Goal: Task Accomplishment & Management: Complete application form

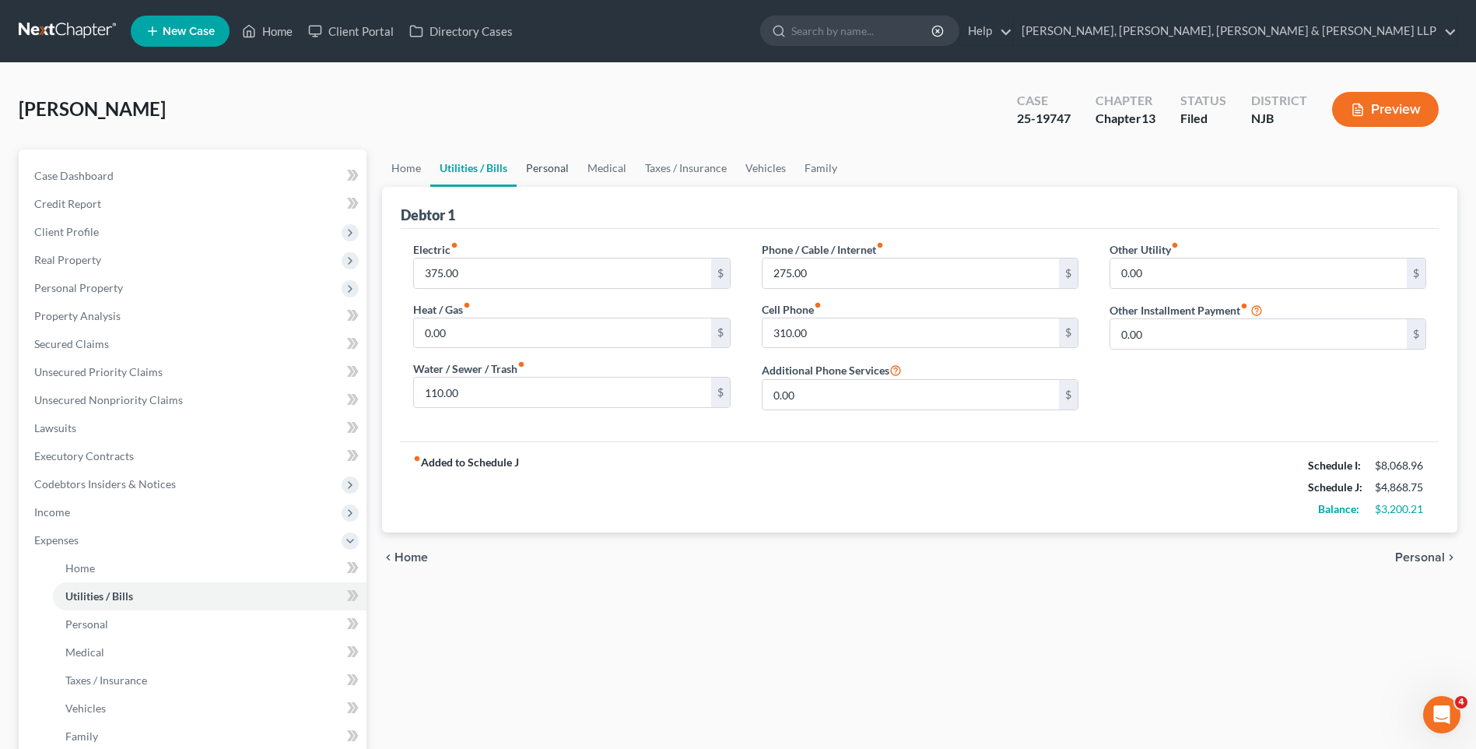
click at [537, 174] on link "Personal" at bounding box center [547, 167] width 61 height 37
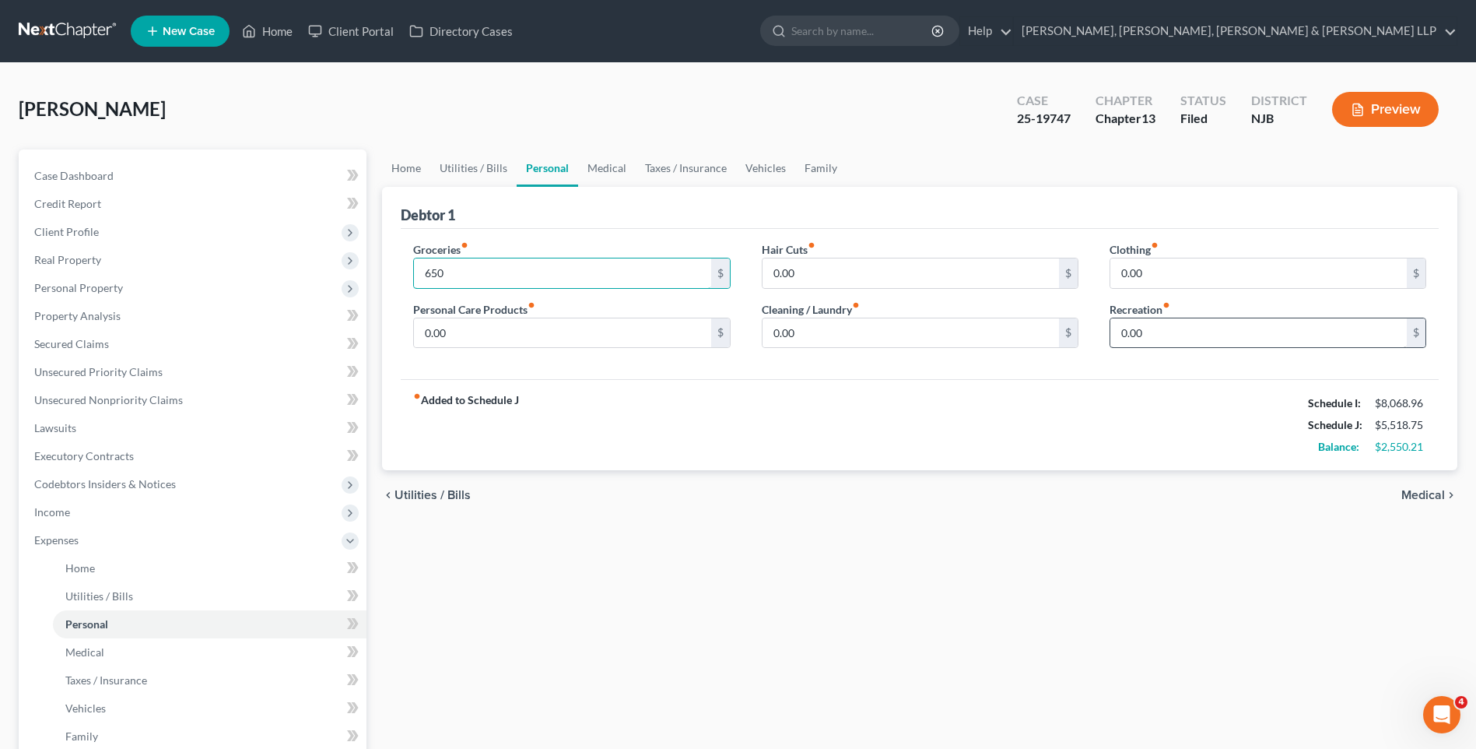
type input "650"
type input "100"
click at [1189, 274] on input "0.00" at bounding box center [1259, 273] width 297 height 30
type input "75"
click at [871, 328] on input "0.00" at bounding box center [911, 333] width 297 height 30
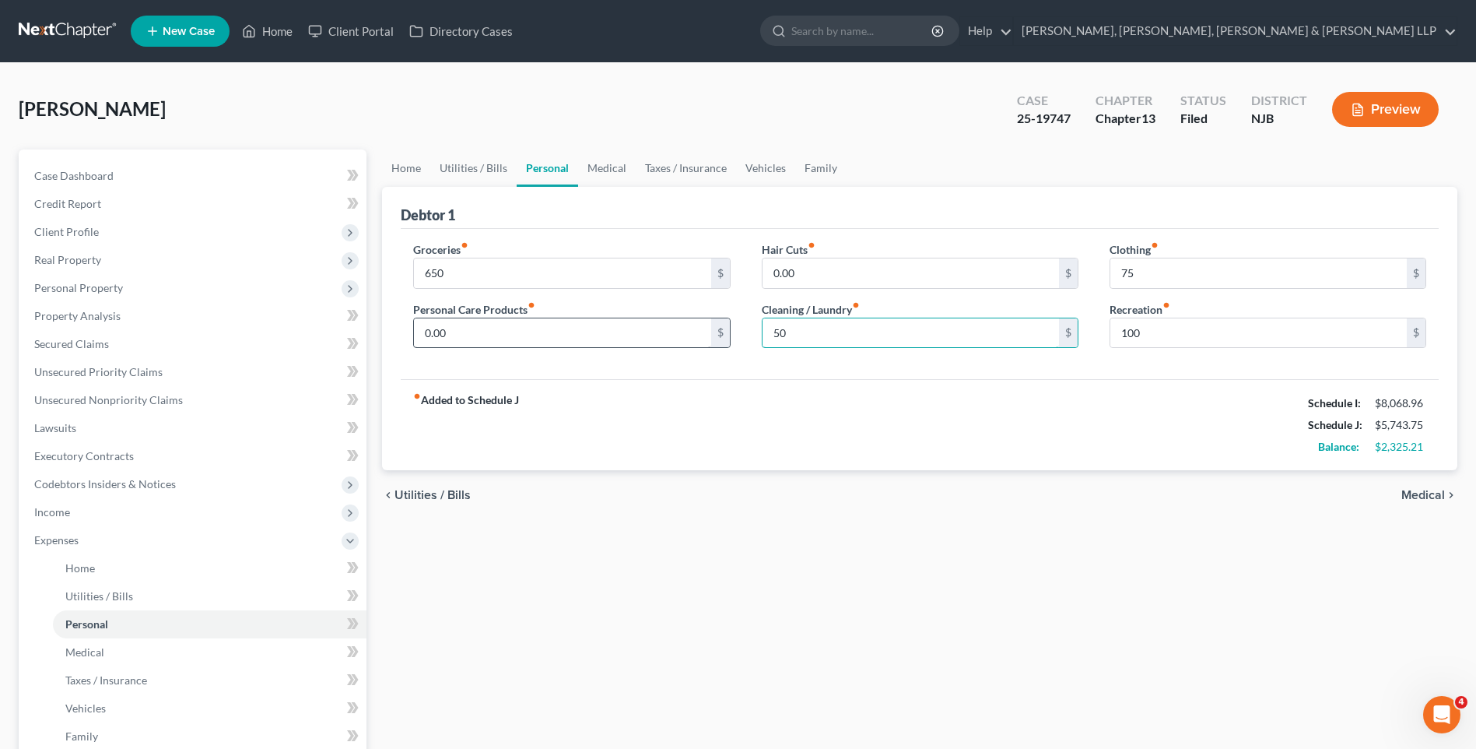
type input "50"
click at [554, 319] on input "0.00" at bounding box center [562, 333] width 297 height 30
type input "100"
click at [1195, 334] on input "100" at bounding box center [1259, 333] width 297 height 30
type input "150"
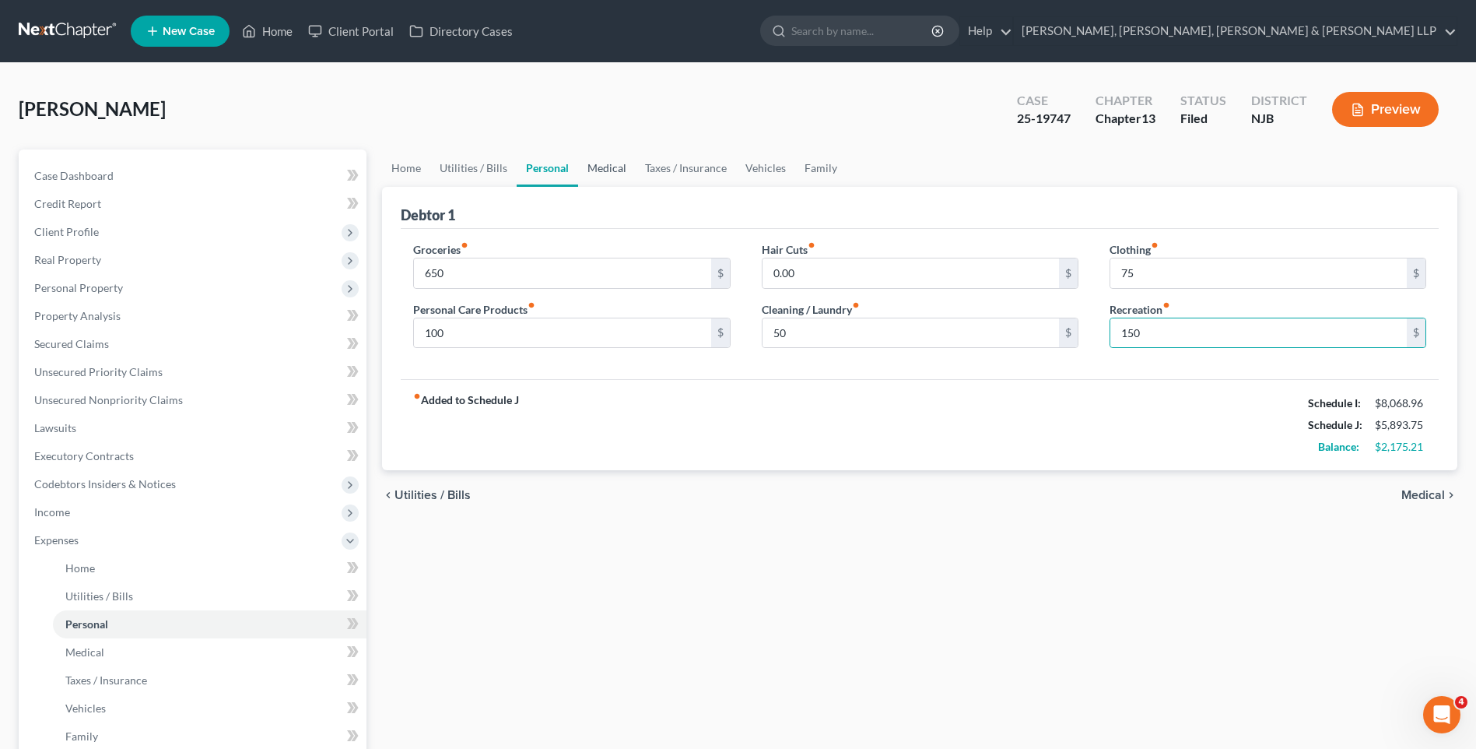
click at [620, 174] on link "Medical" at bounding box center [607, 167] width 58 height 37
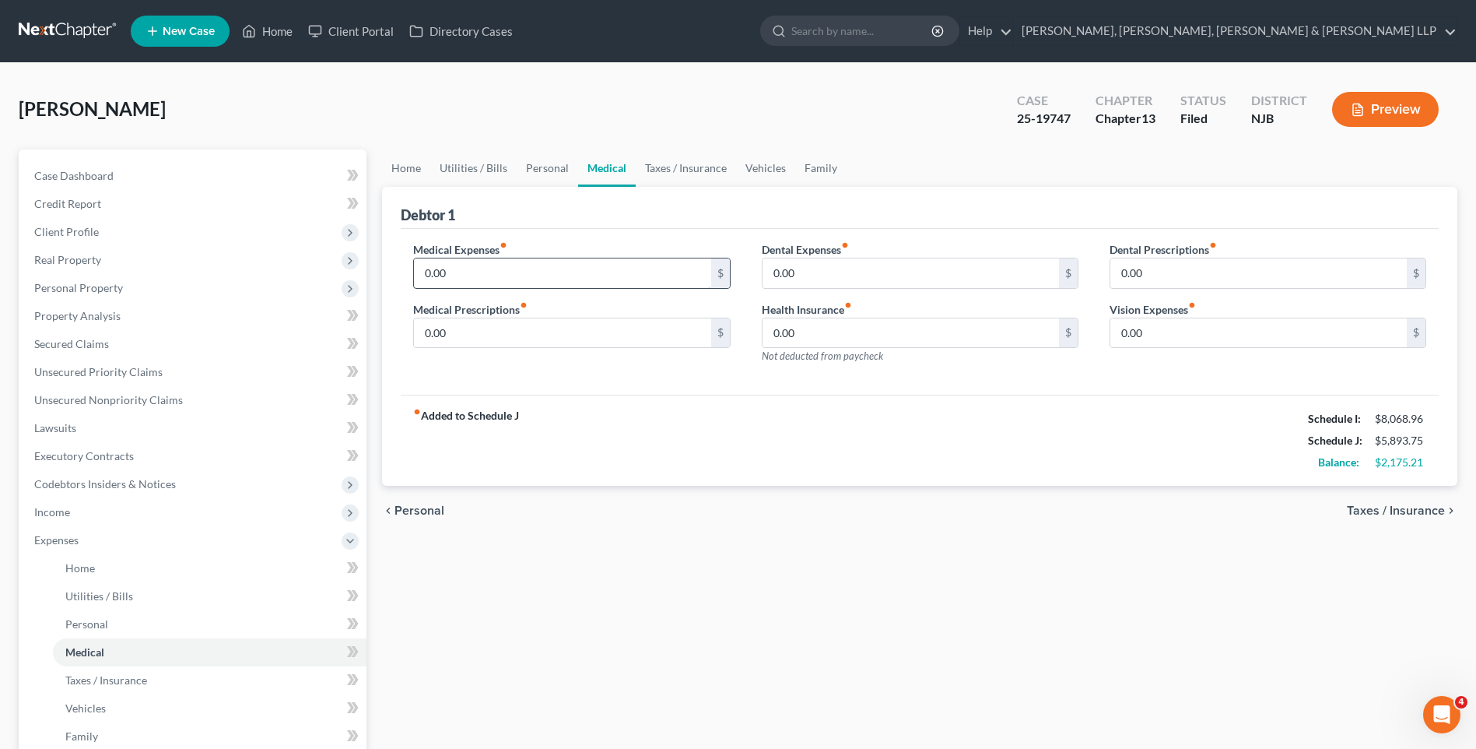
click at [532, 277] on input "0.00" at bounding box center [562, 273] width 297 height 30
type input "250"
click at [697, 171] on link "Taxes / Insurance" at bounding box center [686, 167] width 100 height 37
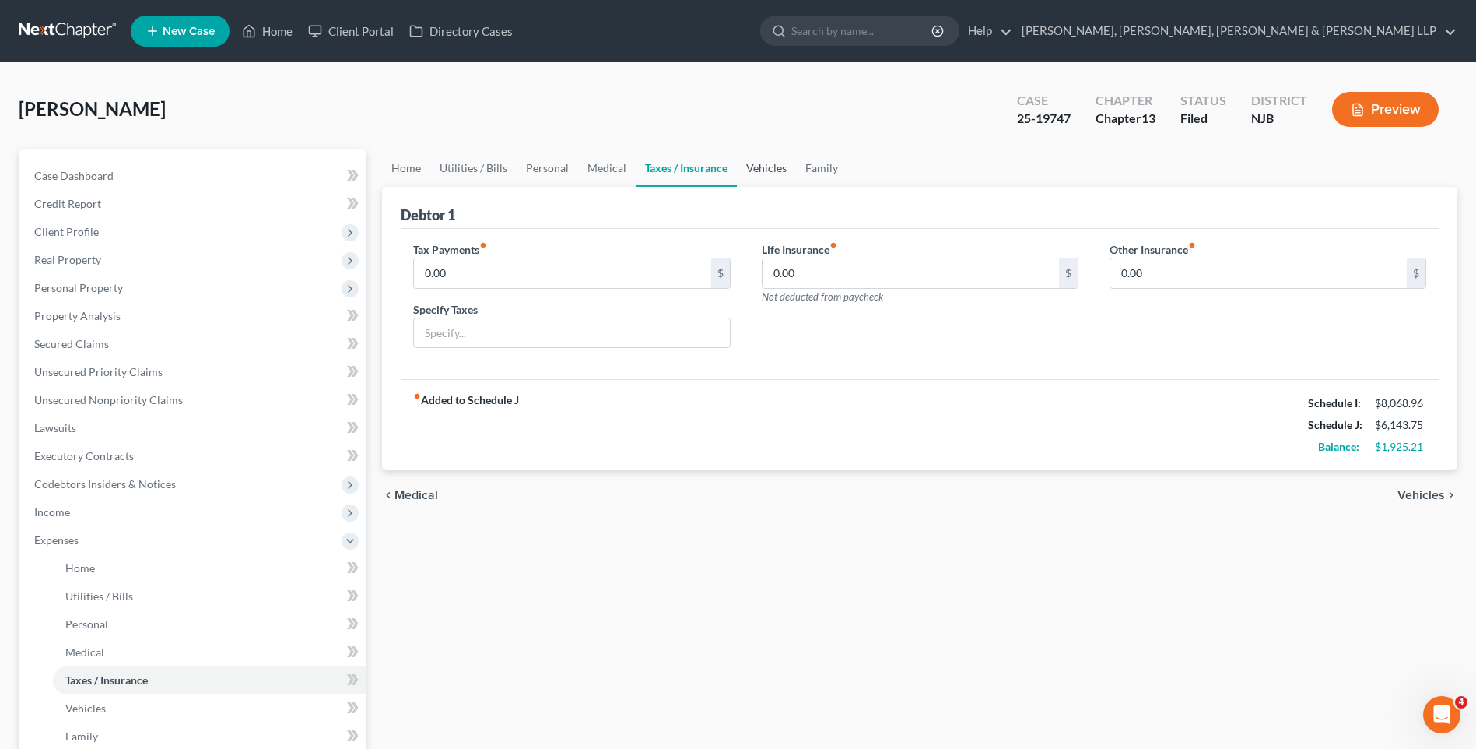
click at [781, 177] on link "Vehicles" at bounding box center [766, 167] width 59 height 37
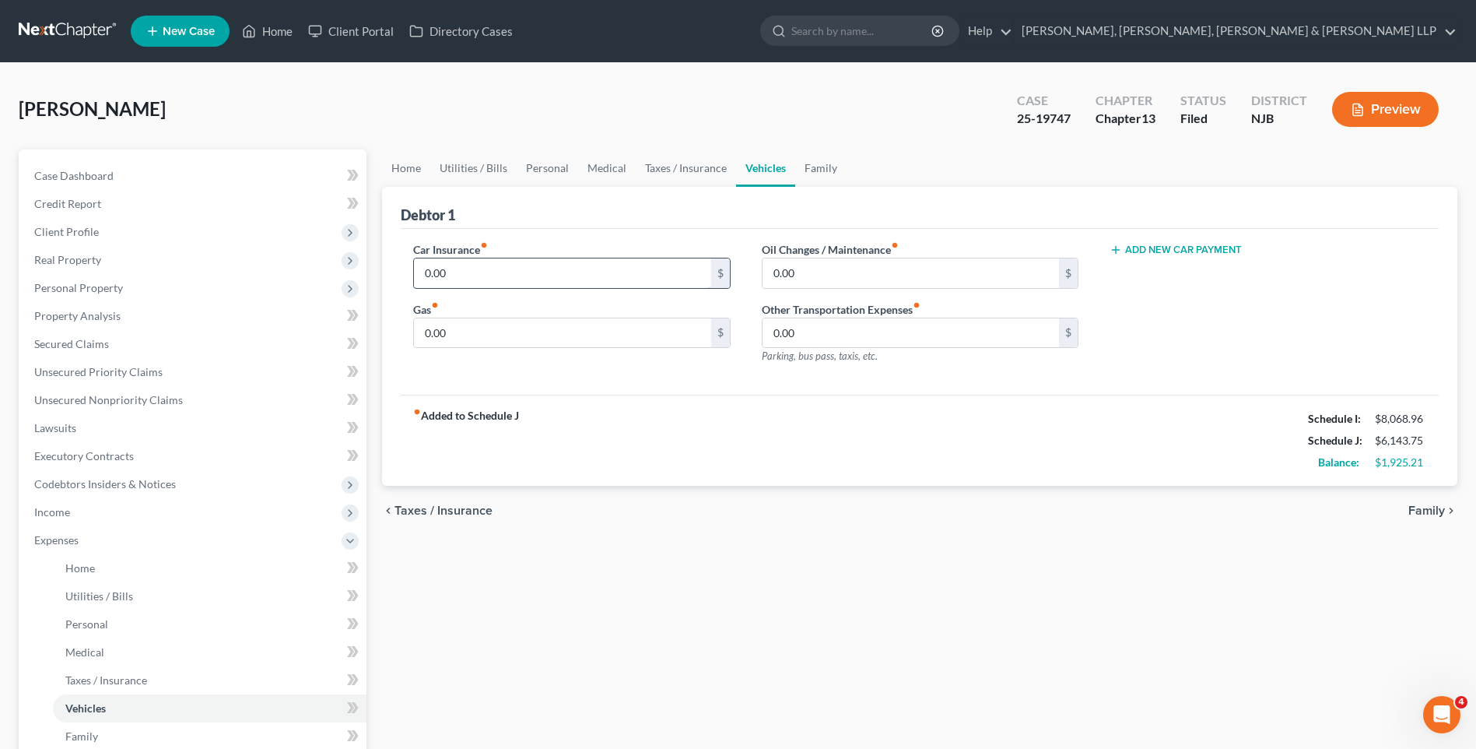
click at [554, 269] on input "0.00" at bounding box center [562, 273] width 297 height 30
type input "195"
click at [567, 325] on input "0.00" at bounding box center [562, 333] width 297 height 30
type input "250"
click at [830, 170] on link "Family" at bounding box center [820, 167] width 51 height 37
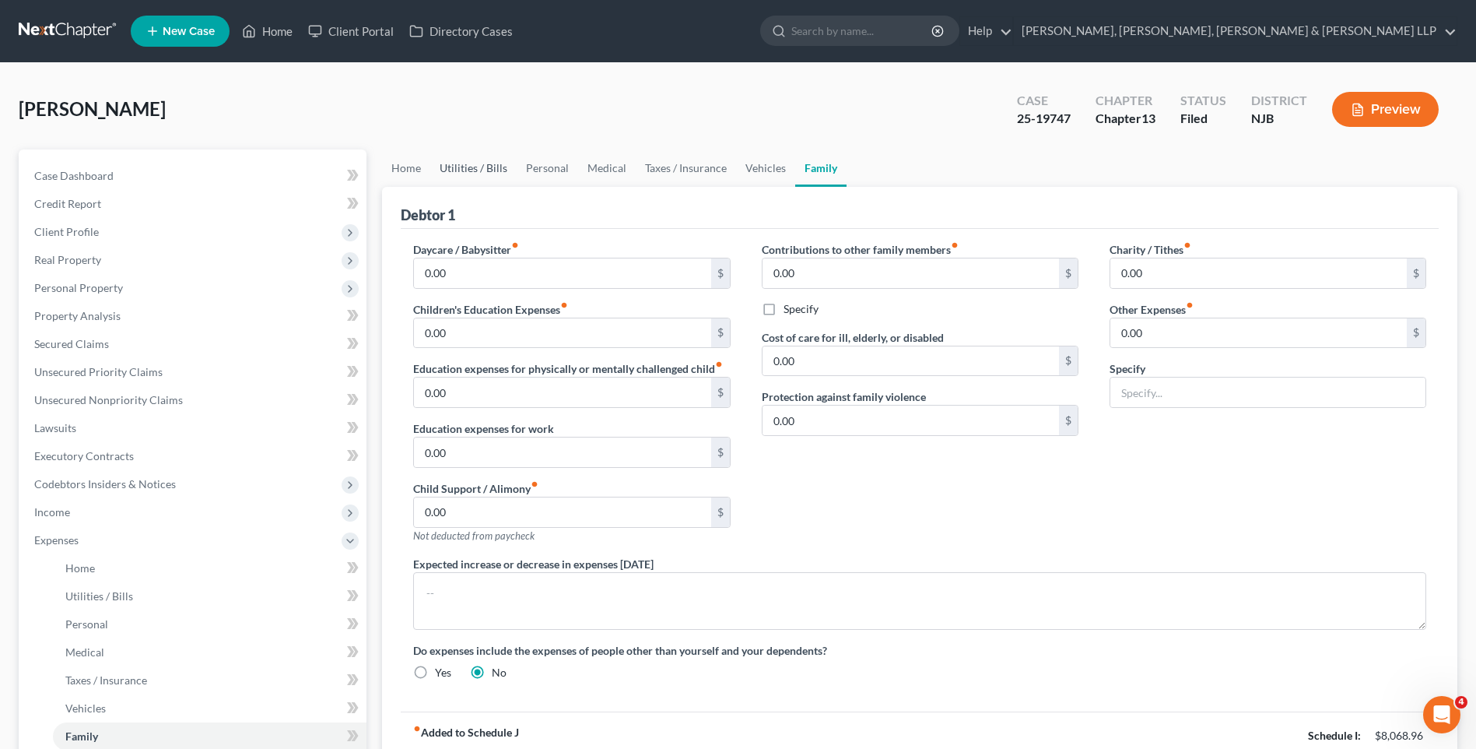
click at [482, 177] on link "Utilities / Bills" at bounding box center [473, 167] width 86 height 37
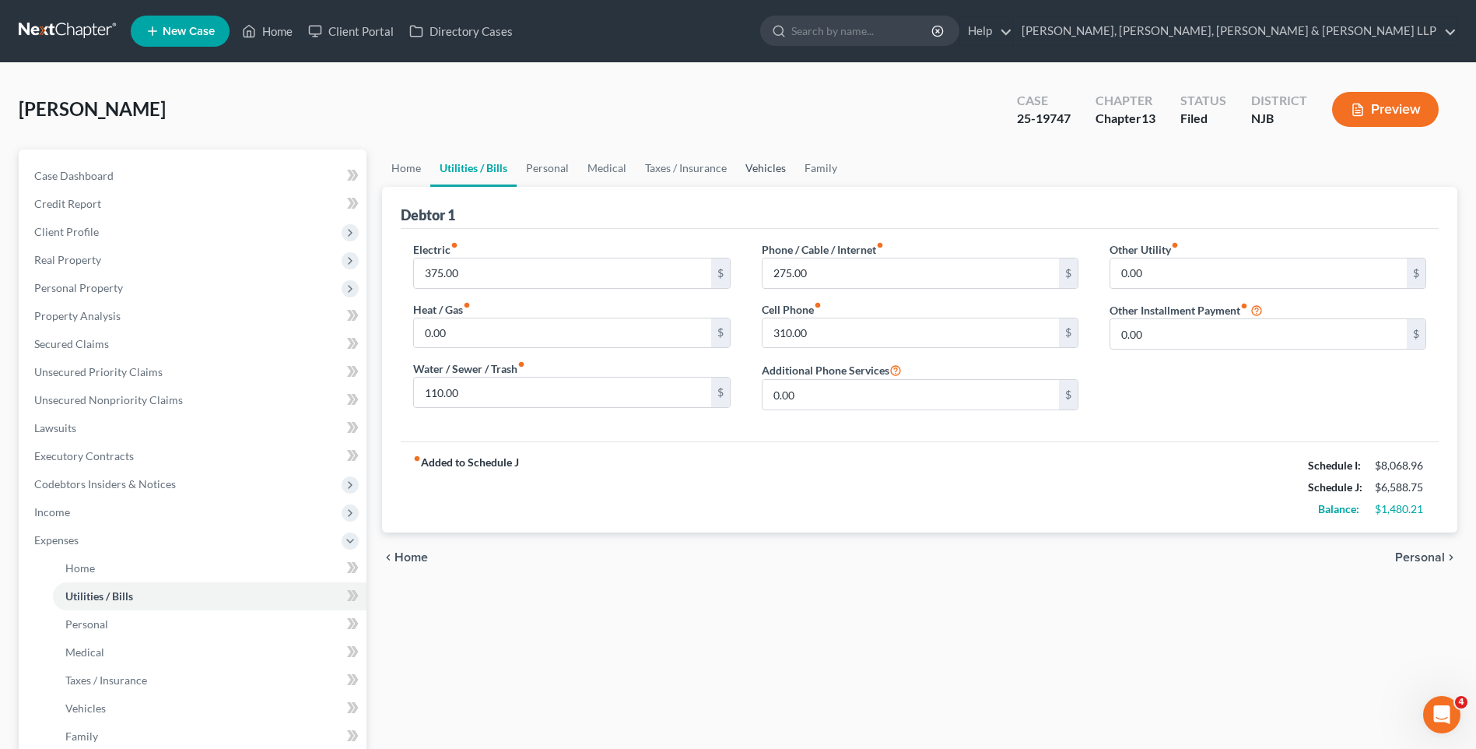
click at [760, 174] on link "Vehicles" at bounding box center [765, 167] width 59 height 37
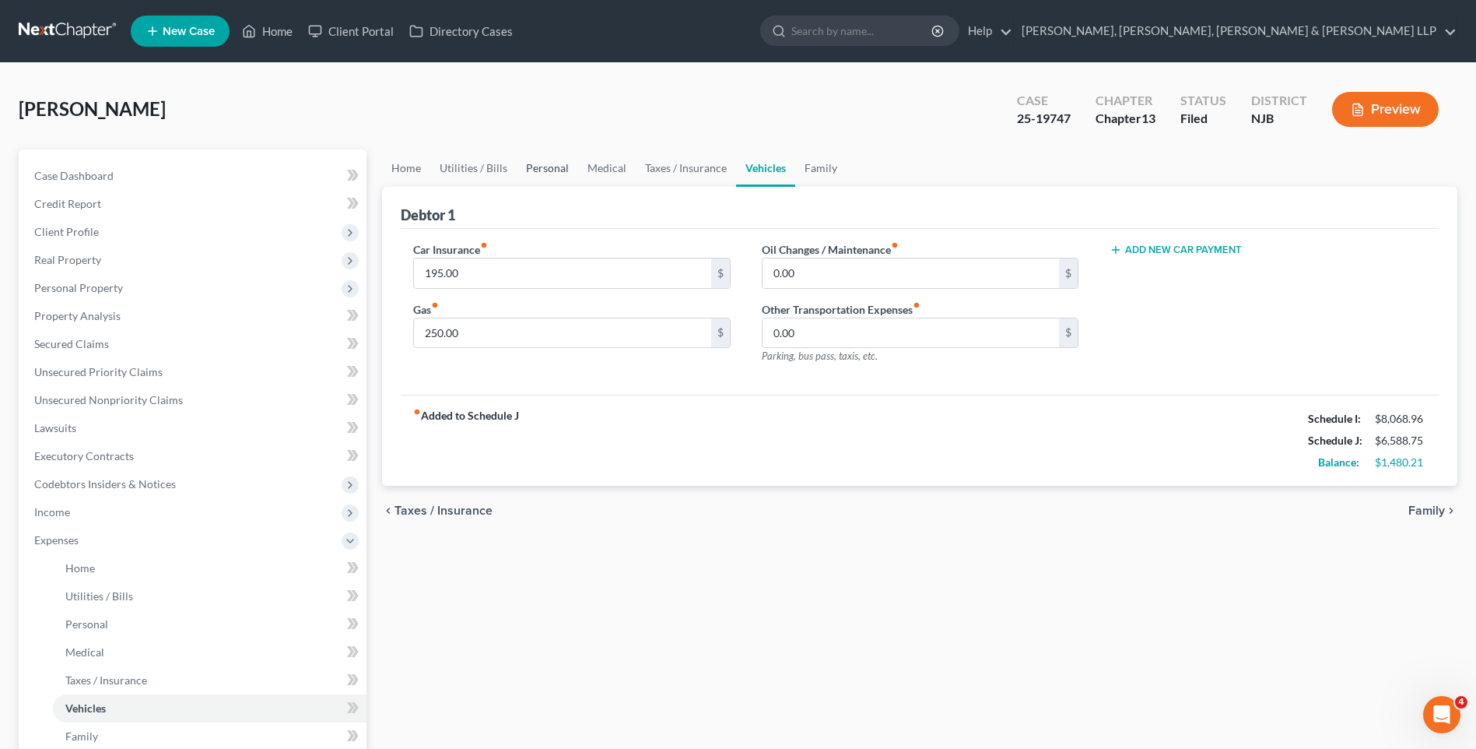
click at [566, 170] on link "Personal" at bounding box center [547, 167] width 61 height 37
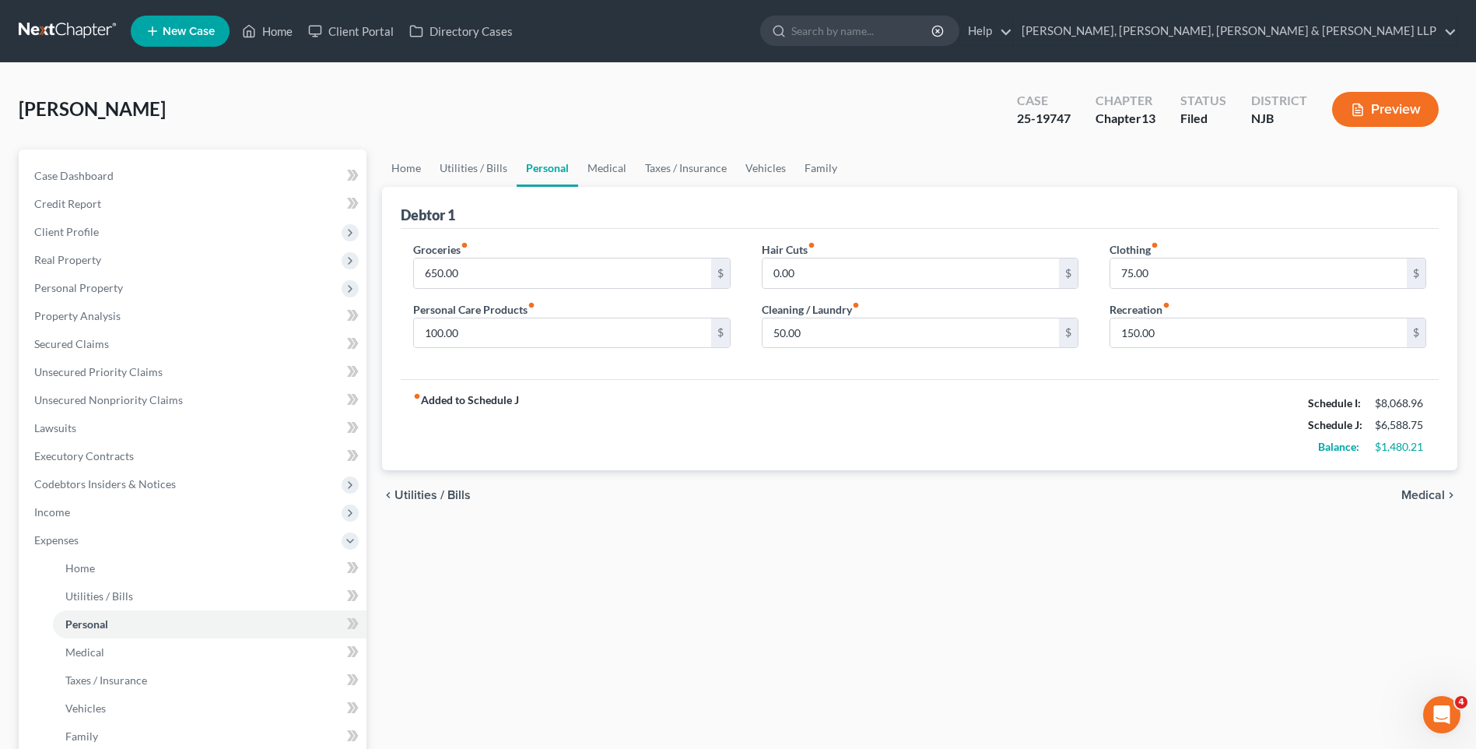
click at [1371, 122] on button "Preview" at bounding box center [1385, 109] width 107 height 35
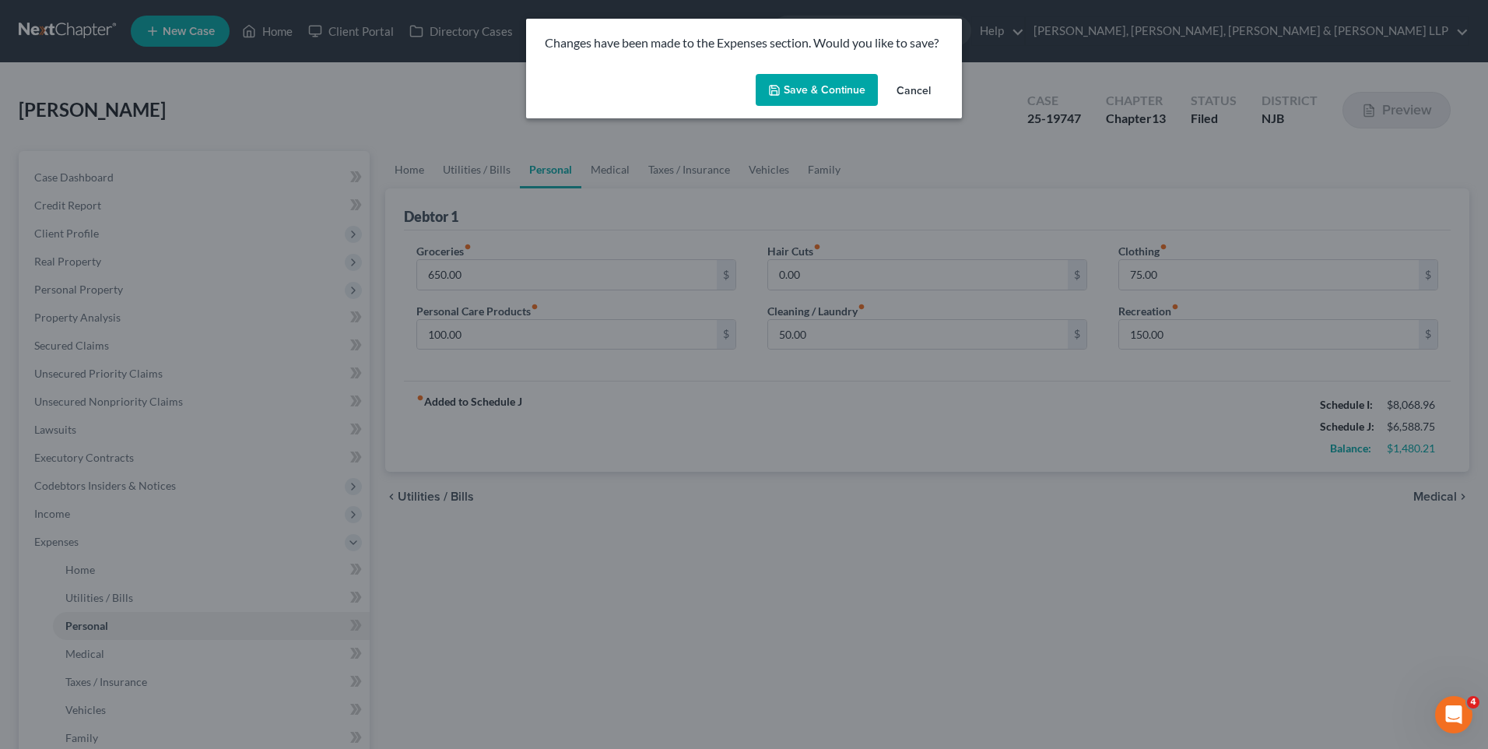
click at [840, 94] on button "Save & Continue" at bounding box center [817, 90] width 122 height 33
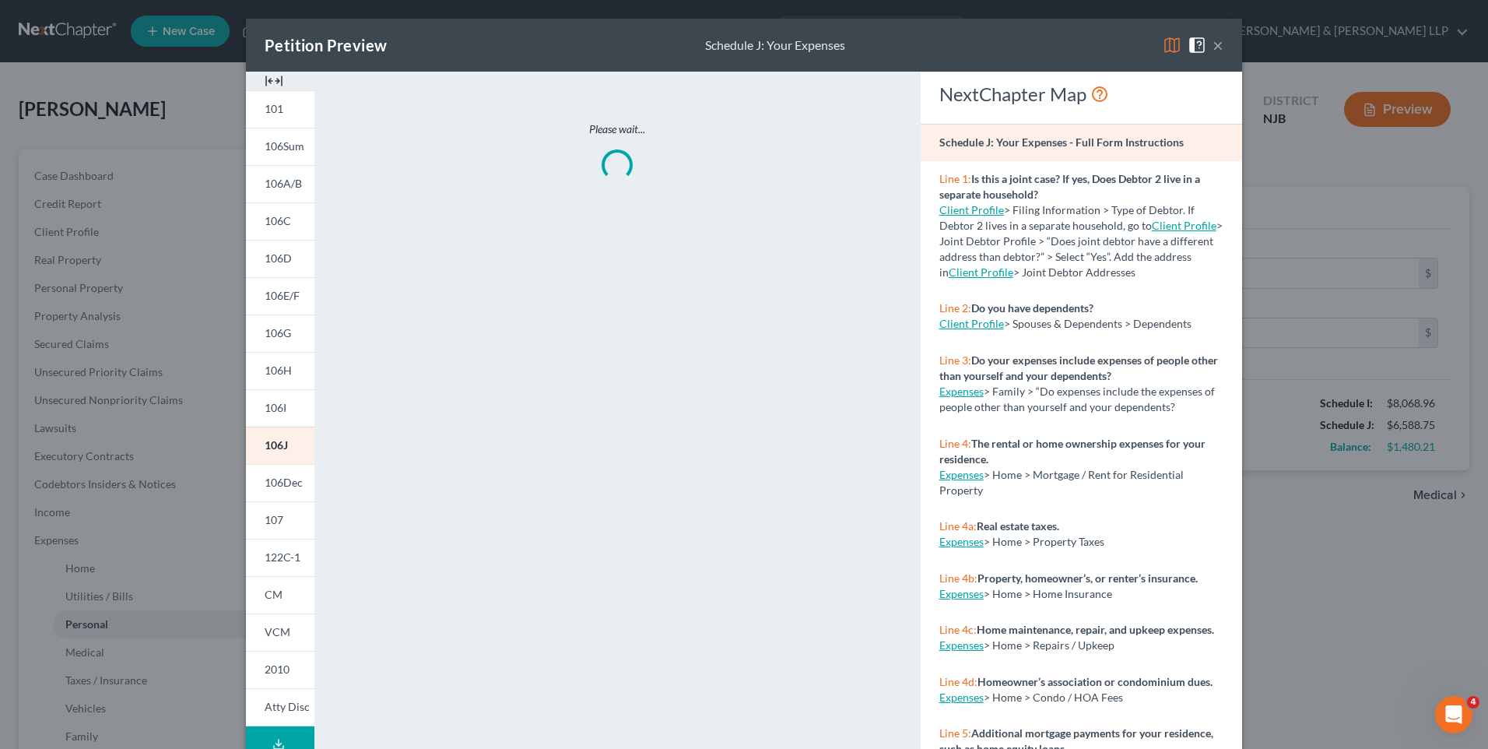
click at [1213, 50] on button "×" at bounding box center [1218, 45] width 11 height 19
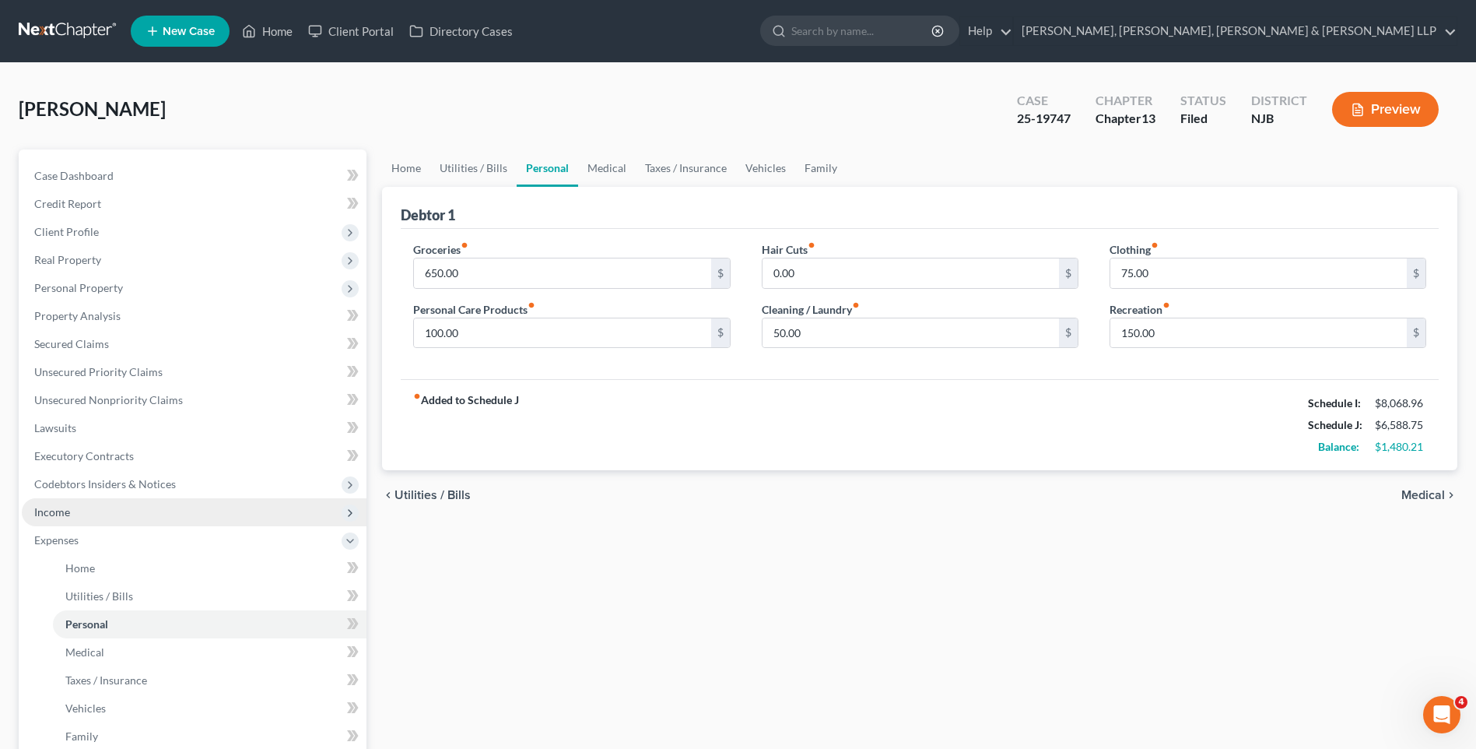
click at [118, 514] on span "Income" at bounding box center [194, 512] width 345 height 28
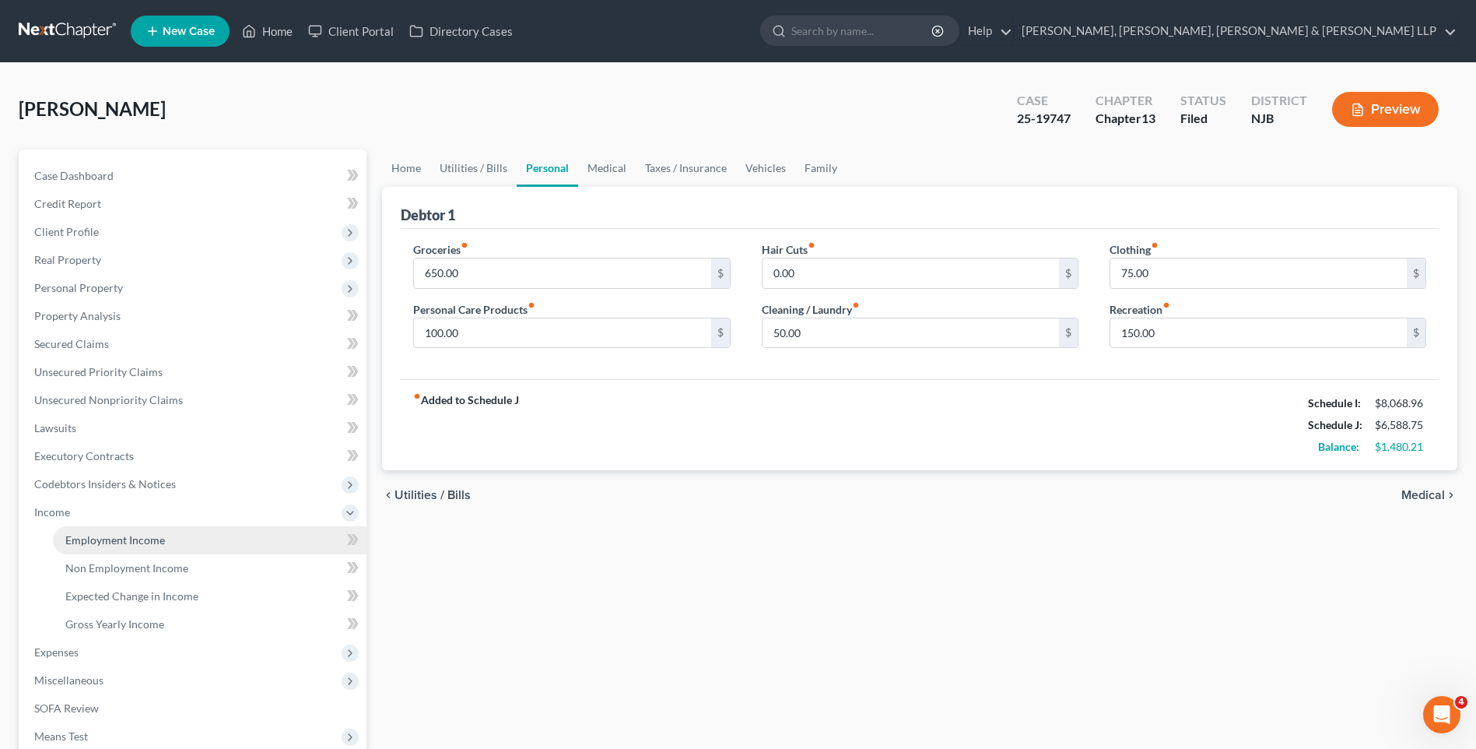
click at [121, 538] on span "Employment Income" at bounding box center [115, 539] width 100 height 13
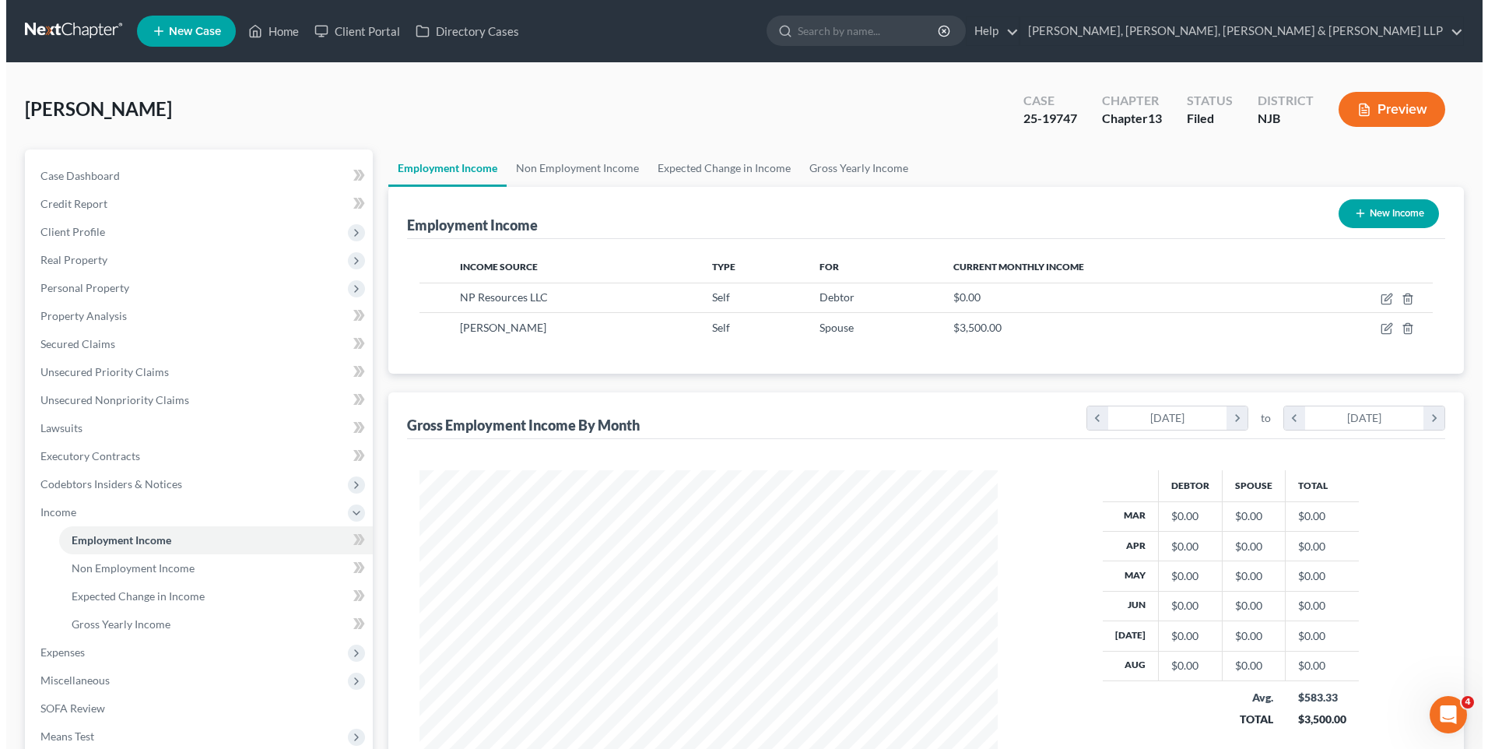
scroll to position [289, 609]
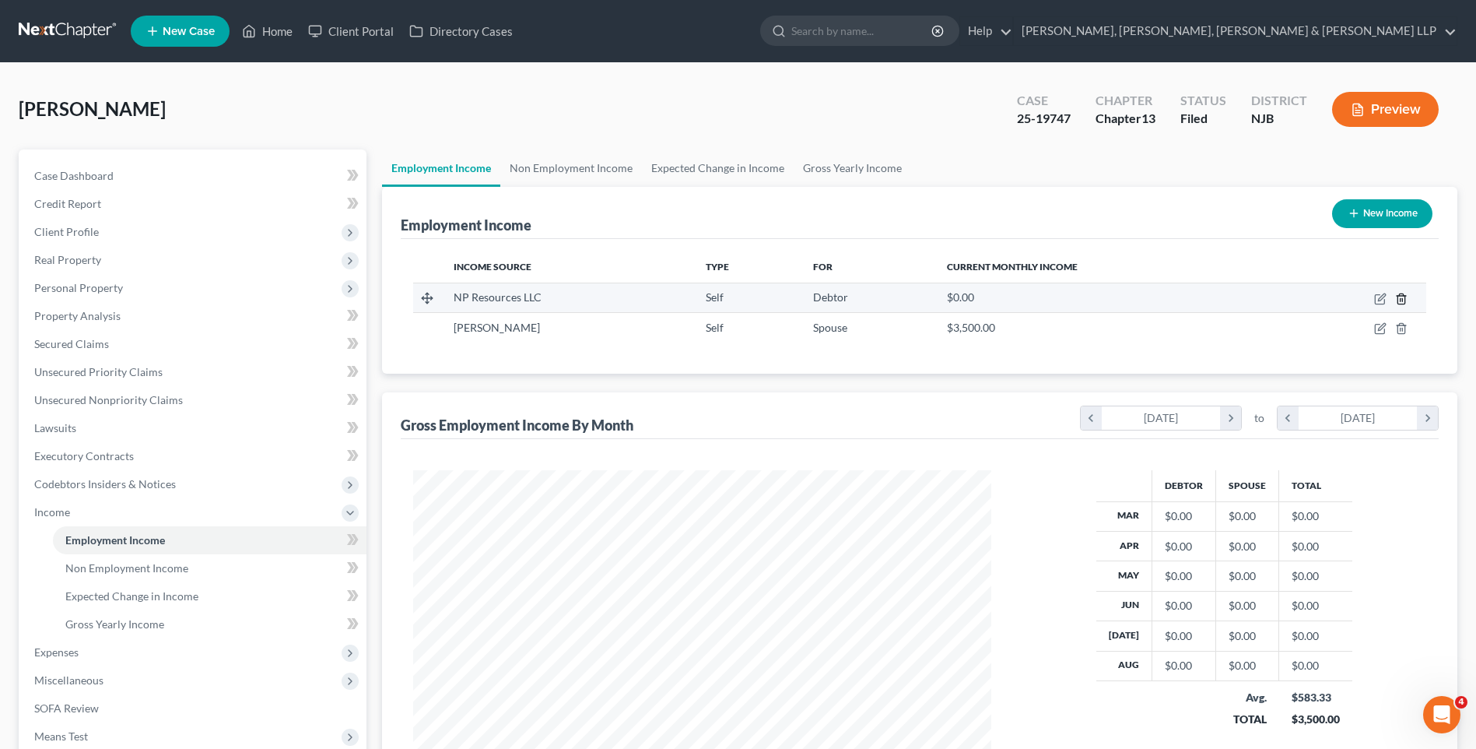
click at [1405, 300] on icon "button" at bounding box center [1401, 298] width 7 height 10
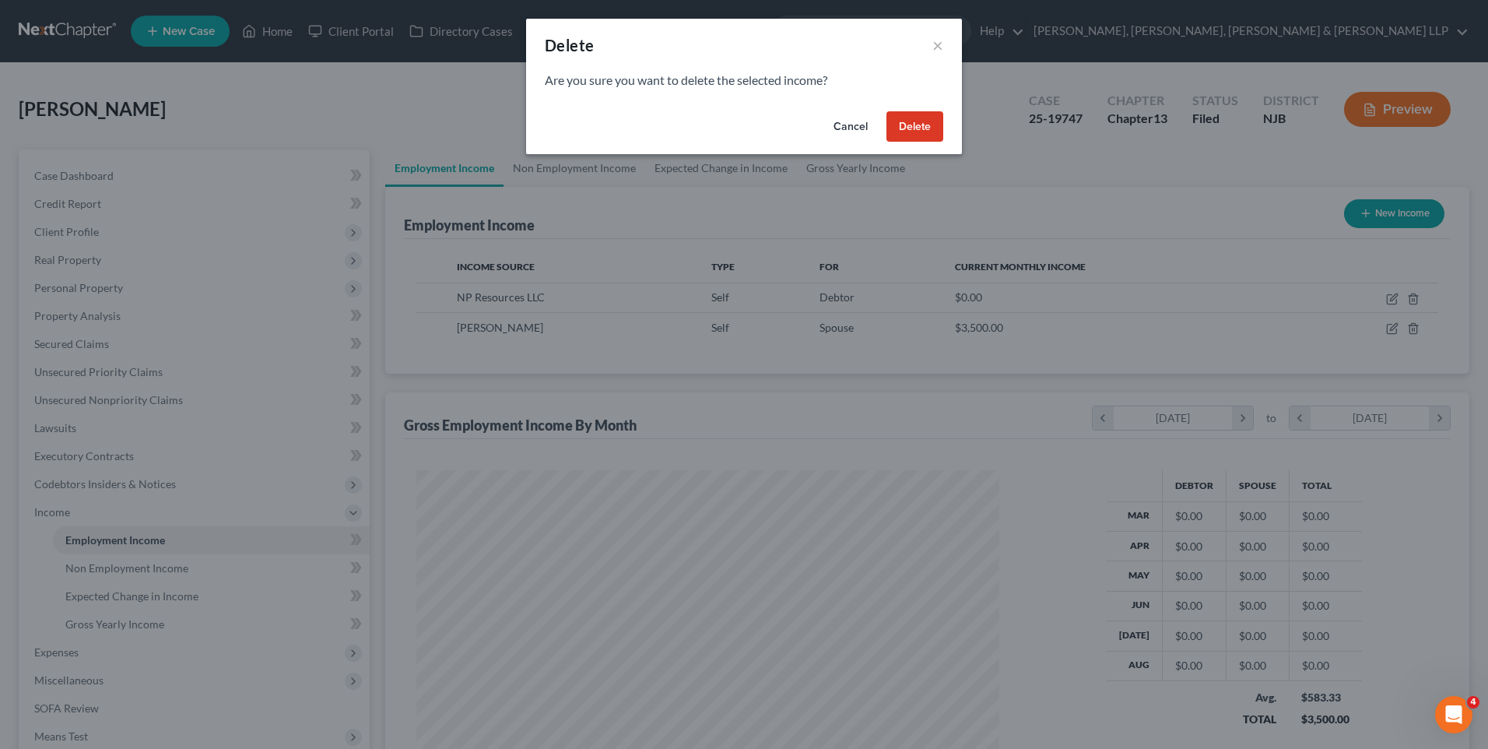
click at [930, 133] on button "Delete" at bounding box center [914, 126] width 57 height 31
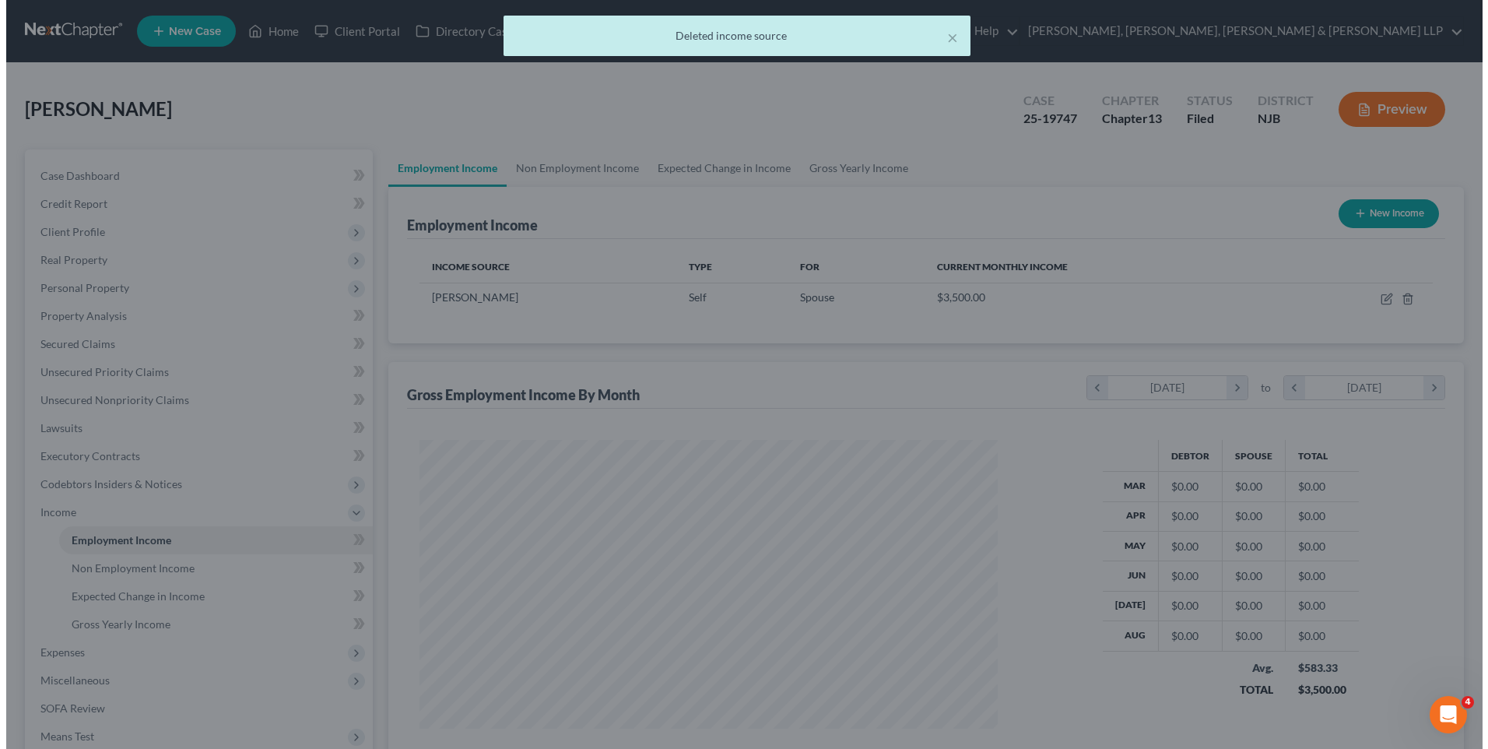
scroll to position [778010, 777690]
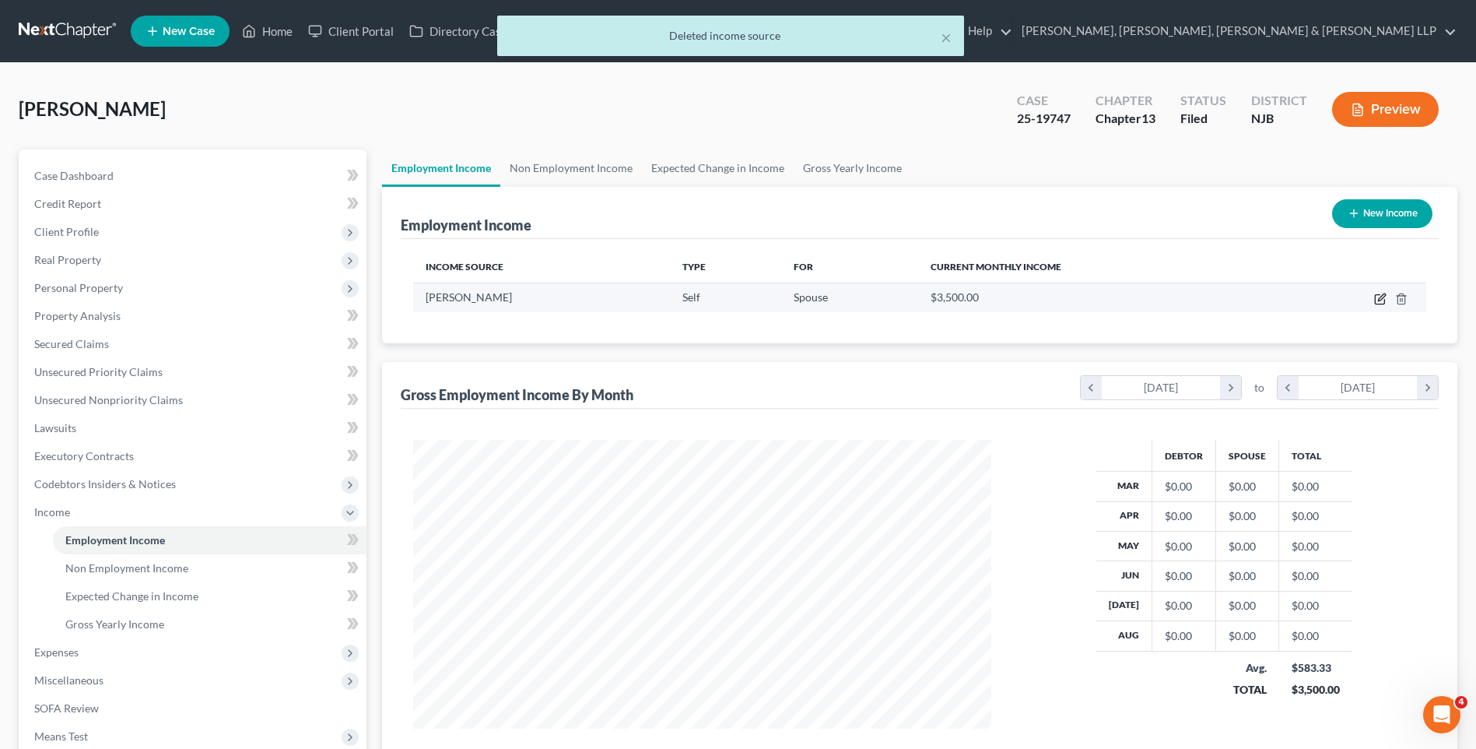
click at [1376, 303] on icon "button" at bounding box center [1379, 299] width 9 height 9
select select "1"
select select "0"
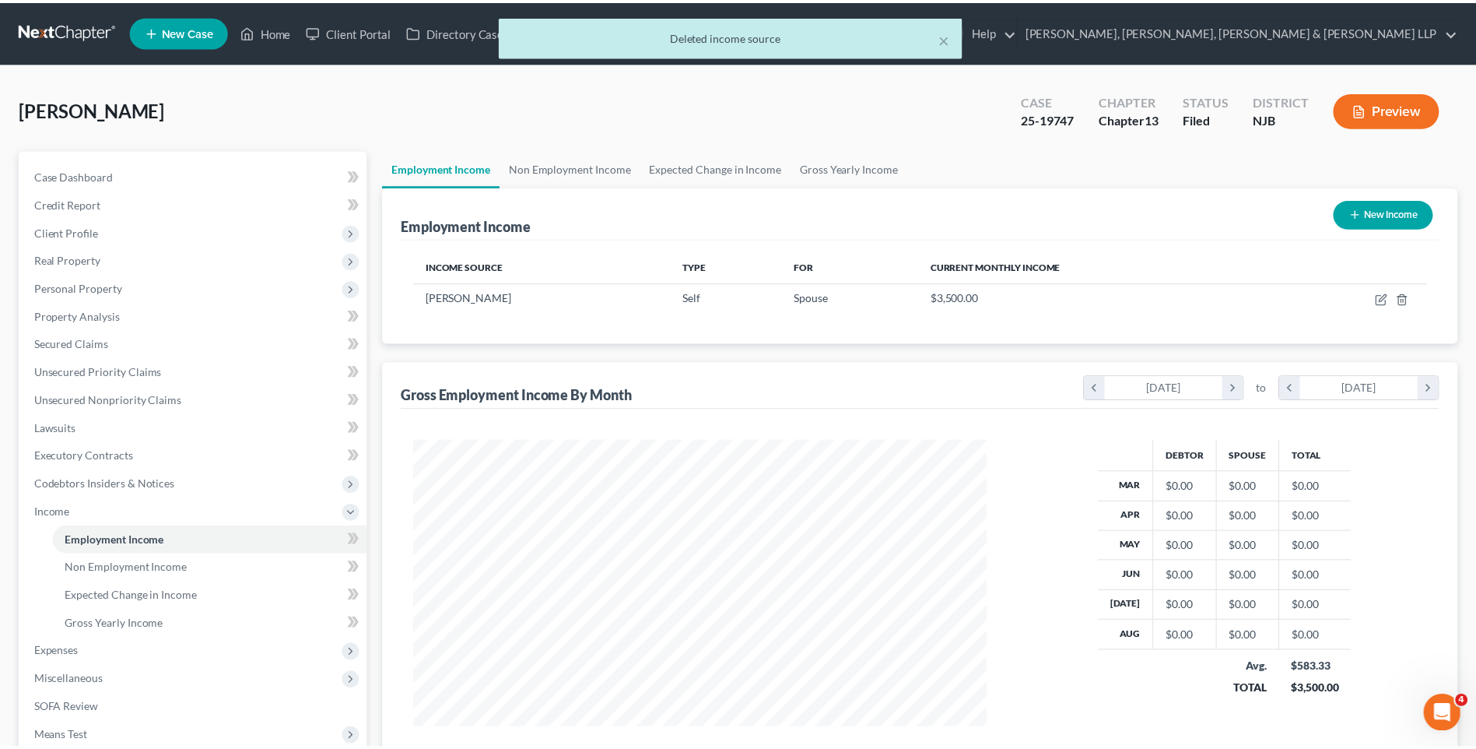
scroll to position [291, 615]
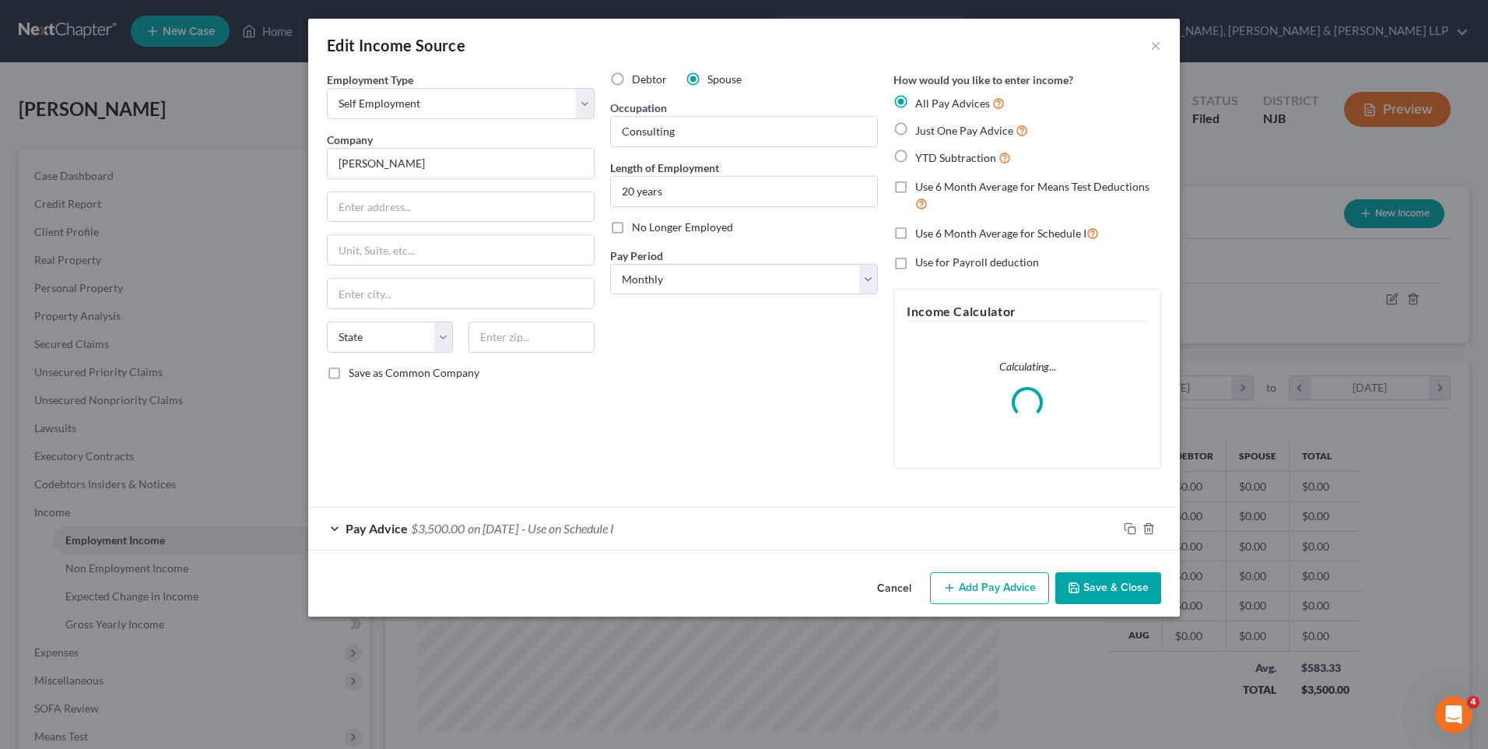
click at [667, 522] on div "Pay Advice $3,500.00 on [DATE] - Use on Schedule I" at bounding box center [712, 527] width 809 height 41
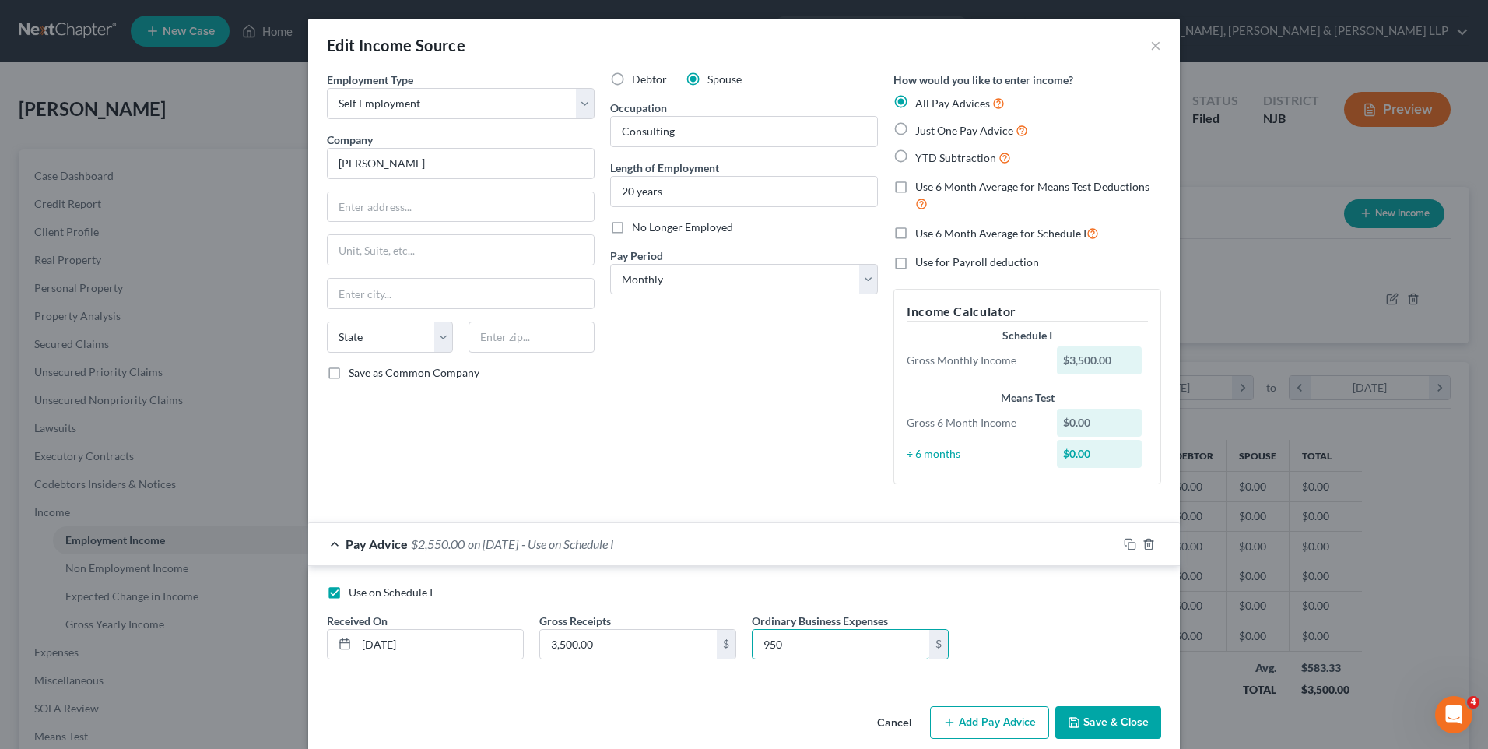
type input "950"
click at [1128, 730] on button "Save & Close" at bounding box center [1108, 722] width 106 height 33
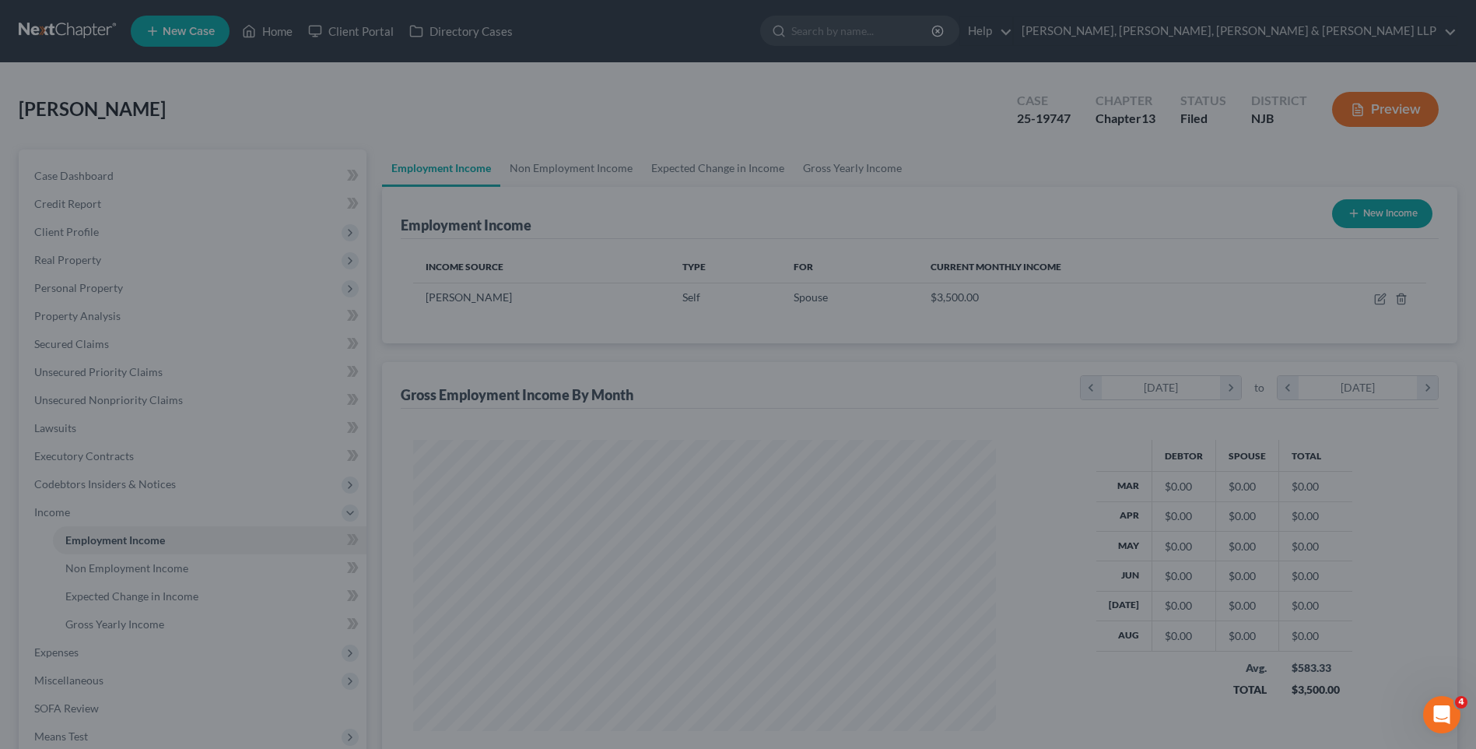
scroll to position [778010, 777690]
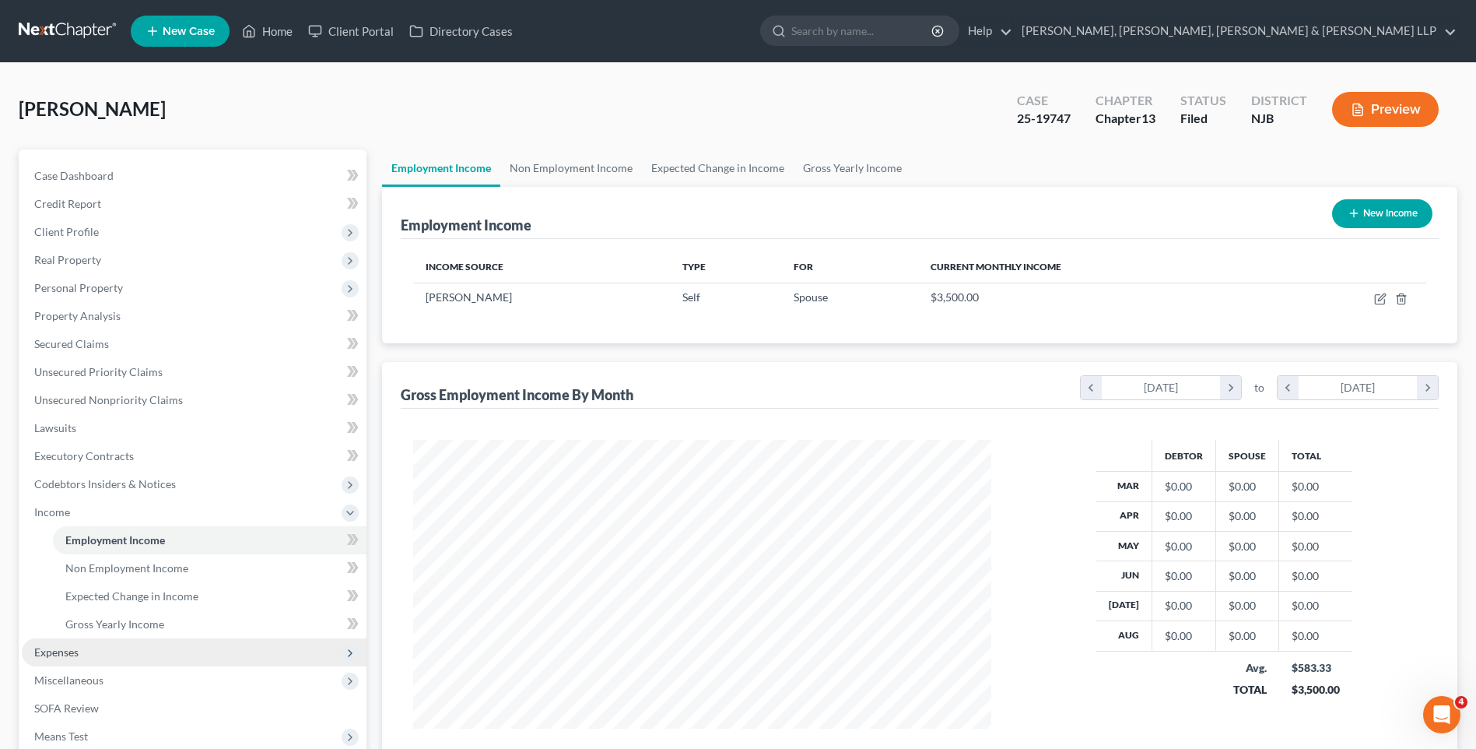
drag, startPoint x: 146, startPoint y: 644, endPoint x: 143, endPoint y: 658, distance: 14.4
click at [146, 644] on span "Expenses" at bounding box center [194, 652] width 345 height 28
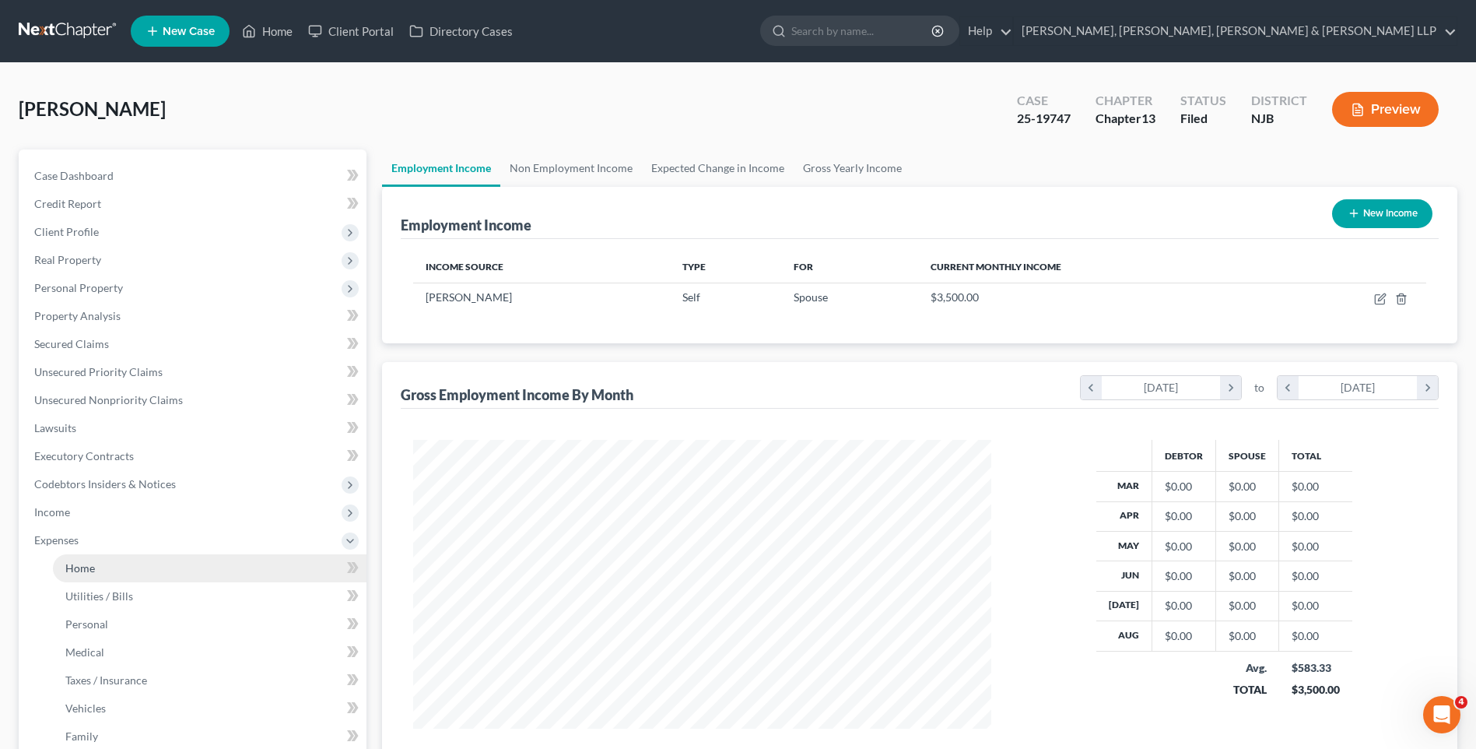
click at [142, 575] on link "Home" at bounding box center [210, 568] width 314 height 28
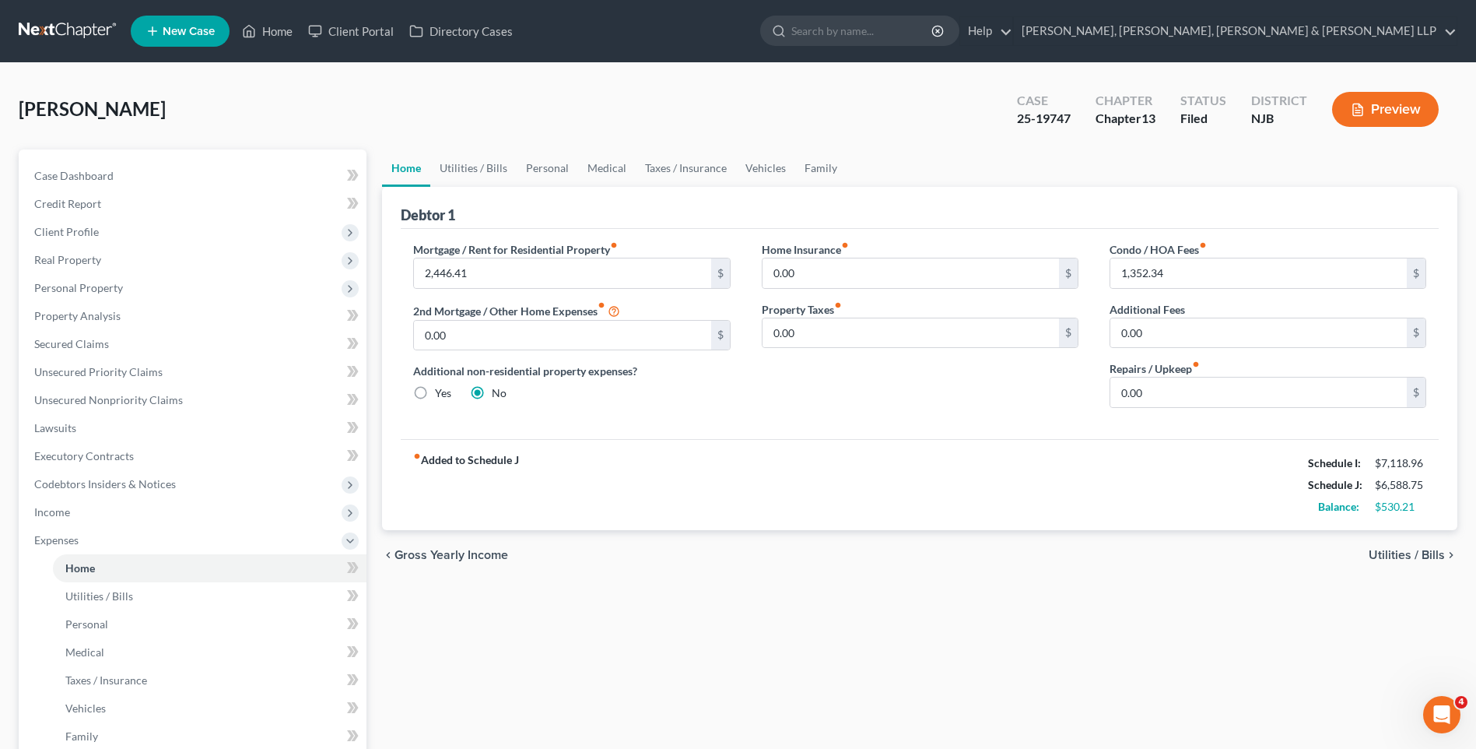
click at [1400, 118] on button "Preview" at bounding box center [1385, 109] width 107 height 35
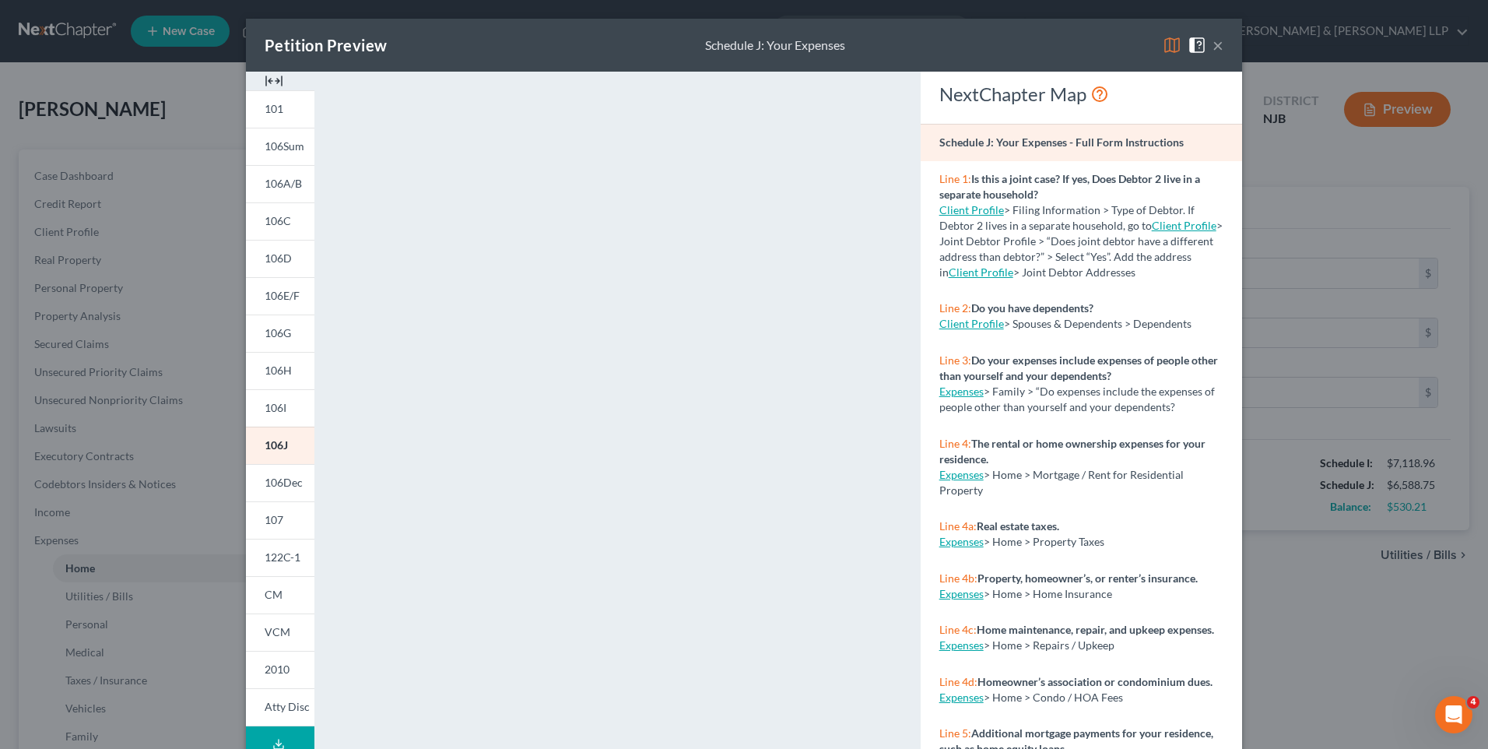
click at [1217, 44] on button "×" at bounding box center [1218, 45] width 11 height 19
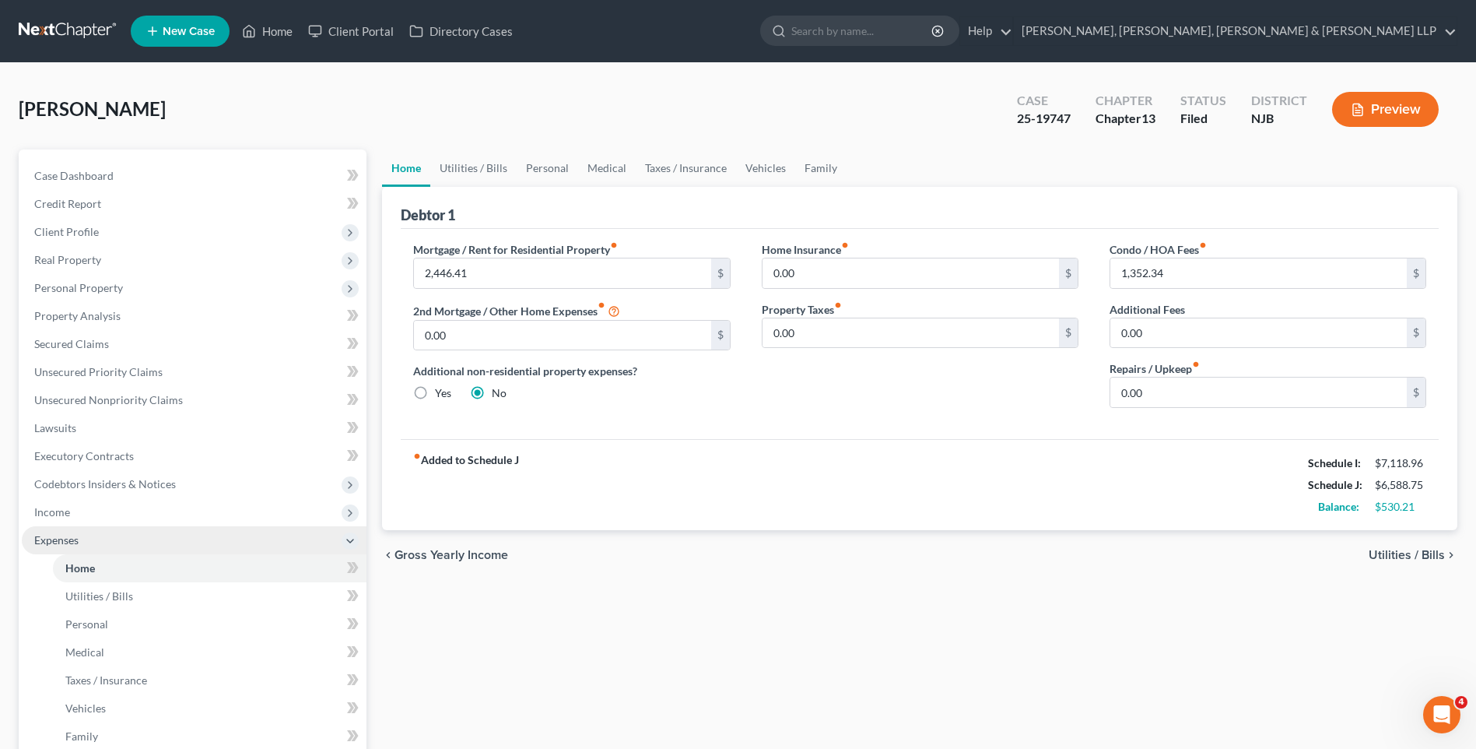
click at [350, 540] on icon at bounding box center [350, 541] width 12 height 12
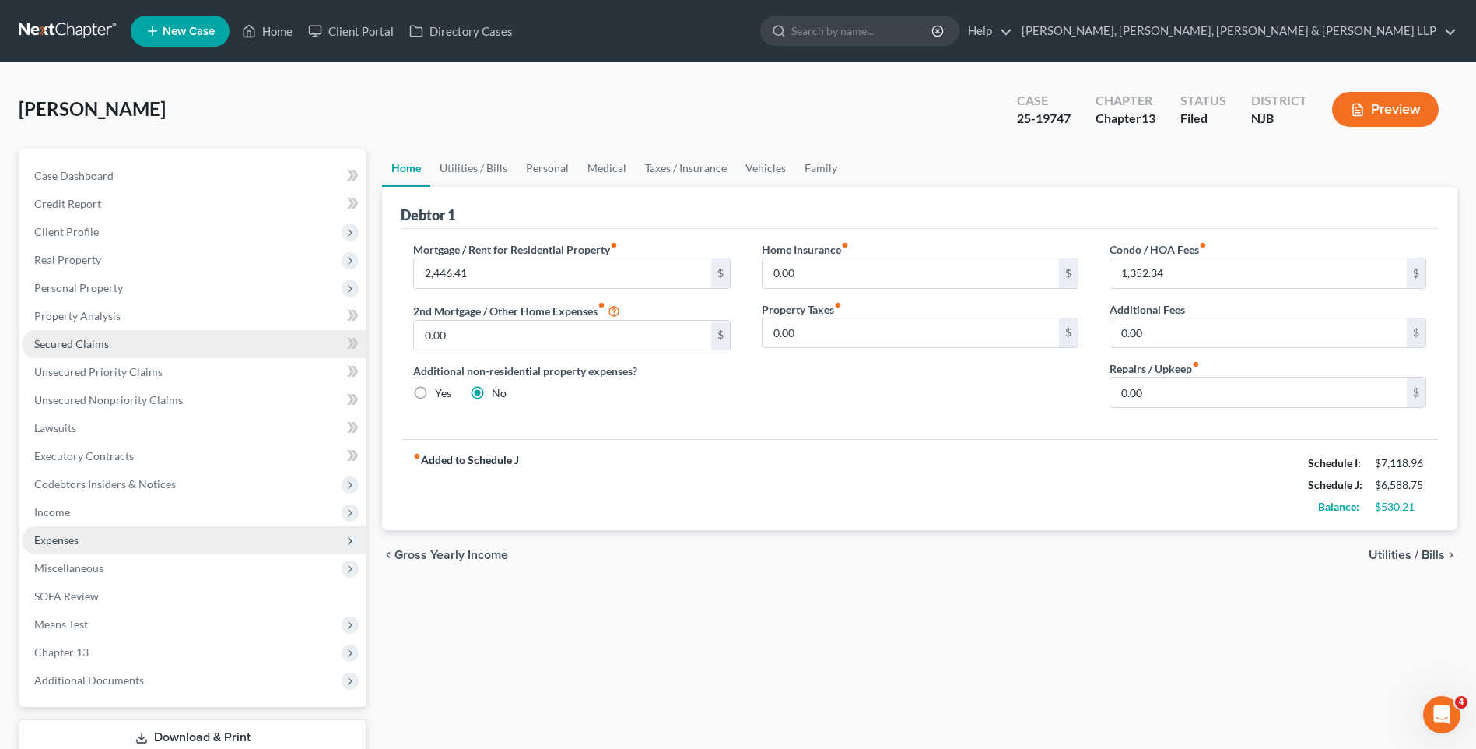
click at [92, 351] on link "Secured Claims" at bounding box center [194, 344] width 345 height 28
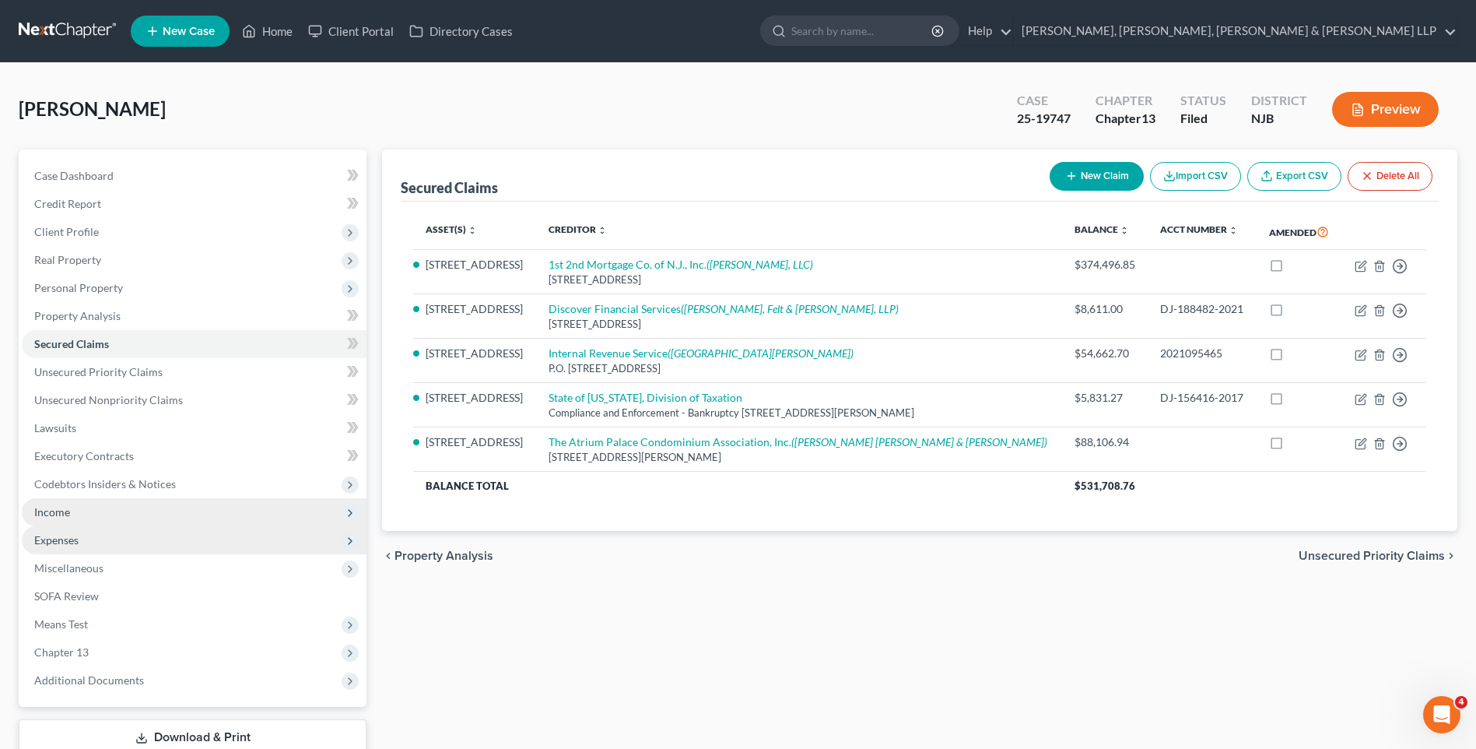
click at [82, 520] on span "Income" at bounding box center [194, 512] width 345 height 28
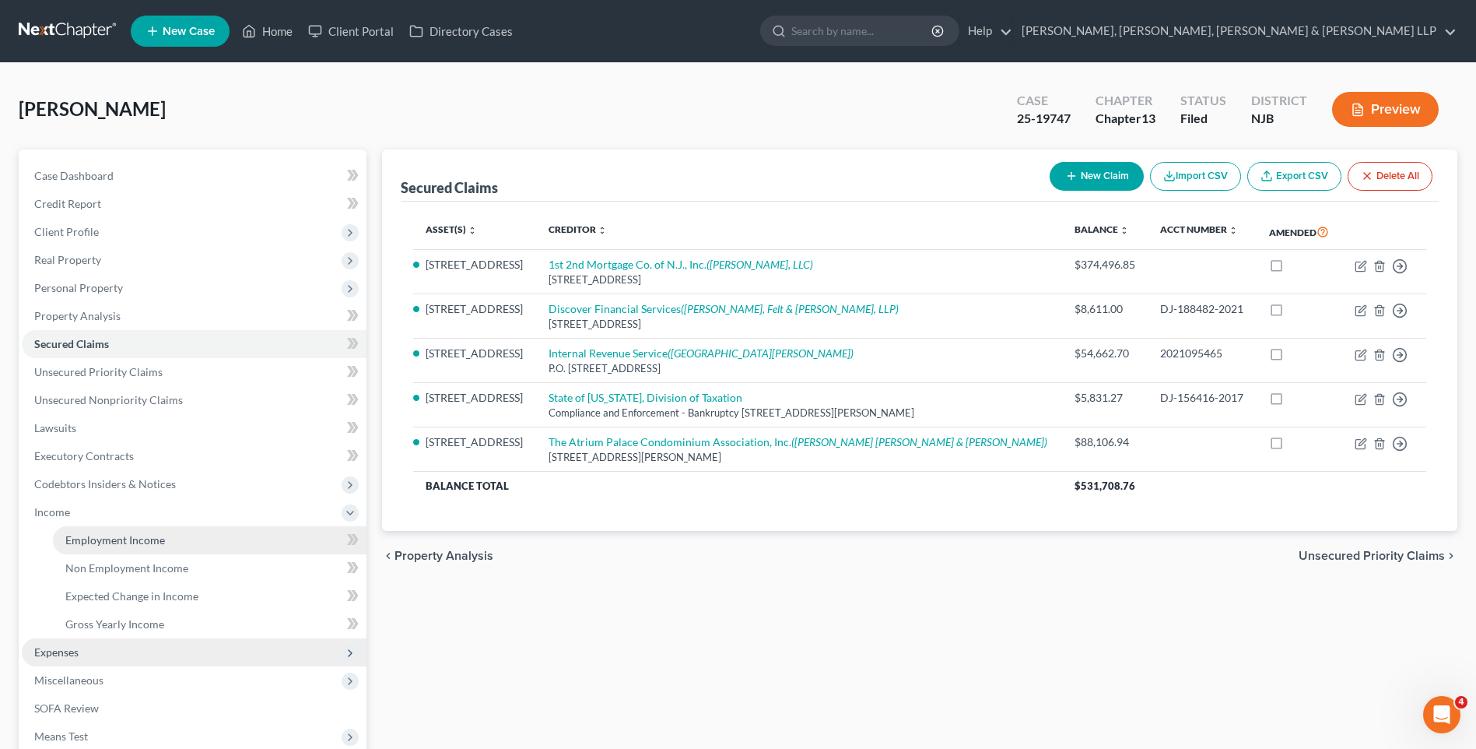
click at [90, 543] on span "Employment Income" at bounding box center [115, 539] width 100 height 13
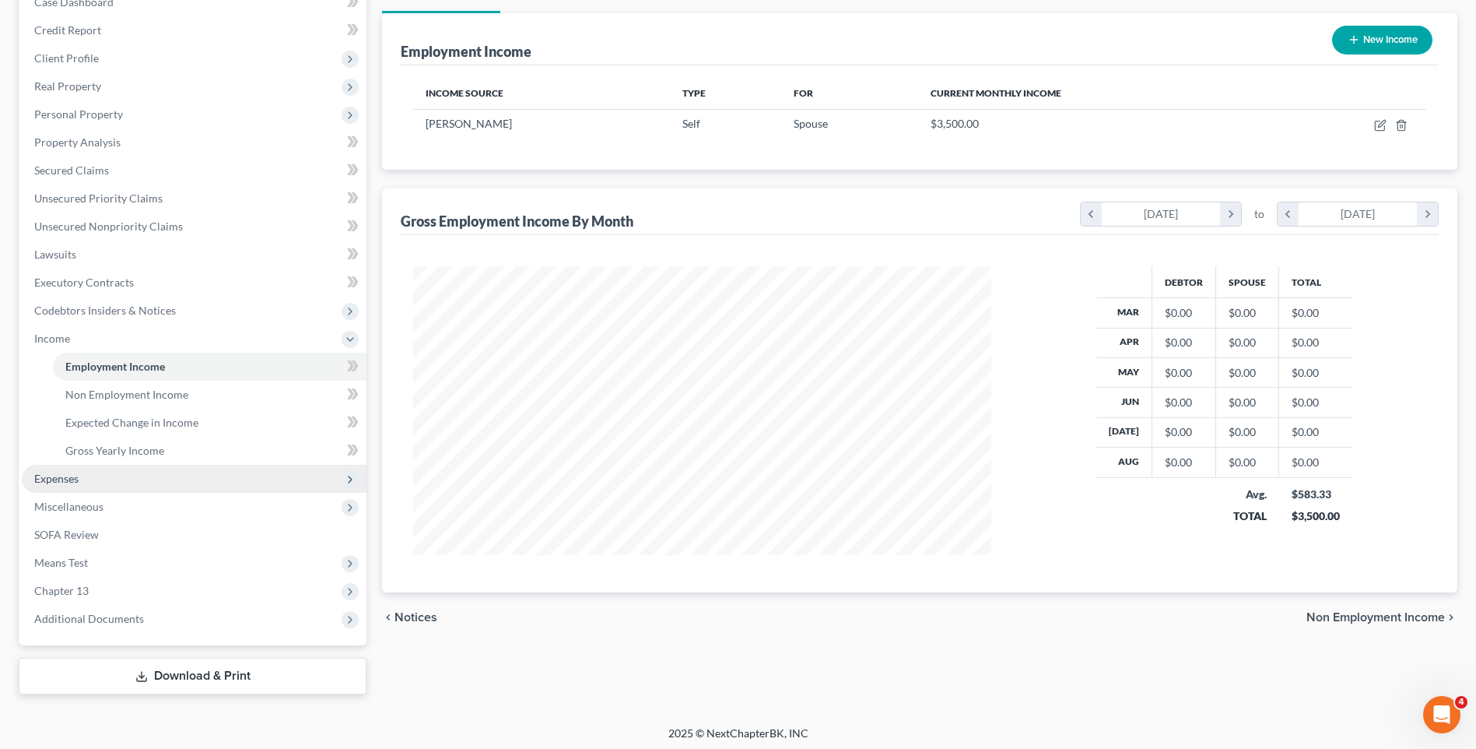
scroll to position [178, 0]
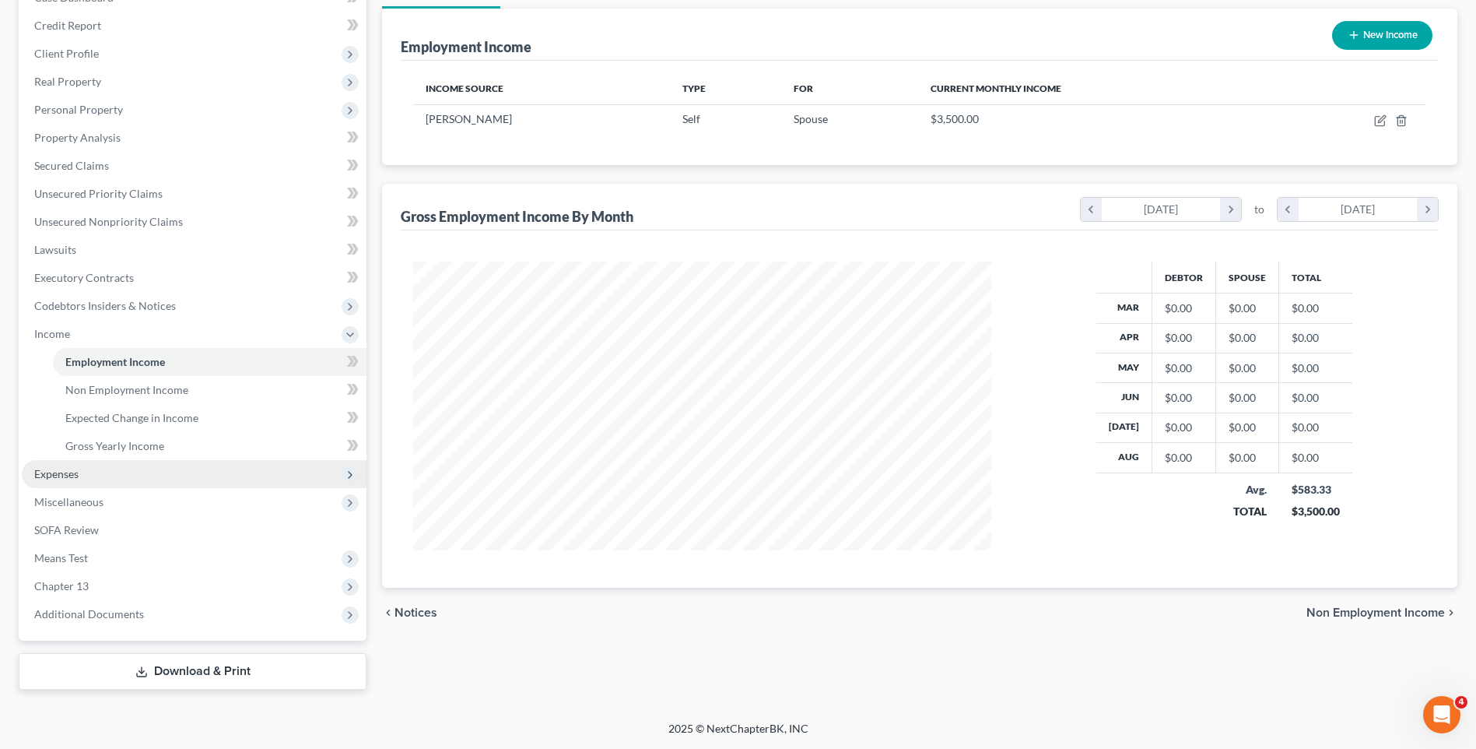
click at [84, 476] on span "Expenses" at bounding box center [194, 474] width 345 height 28
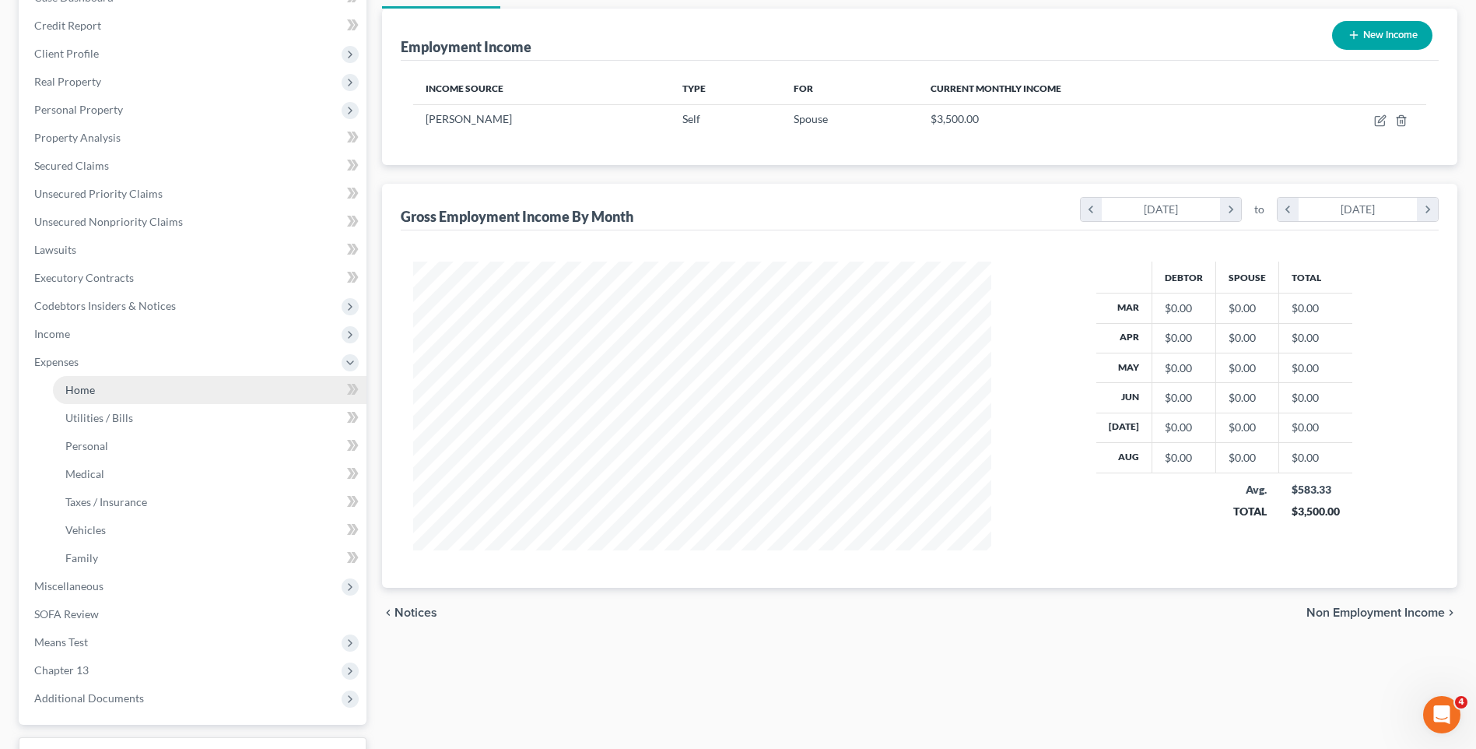
click at [129, 395] on link "Home" at bounding box center [210, 390] width 314 height 28
